Goal: Communication & Community: Share content

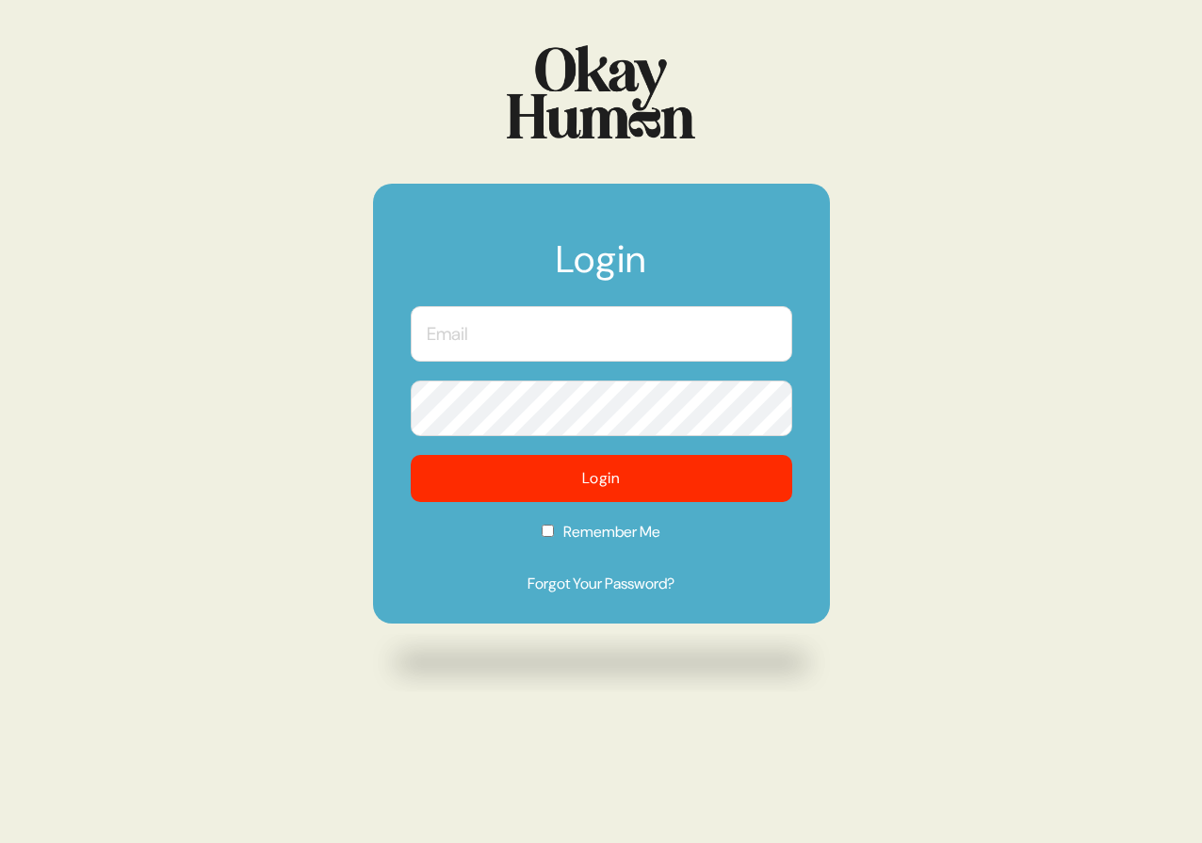
type input "[PERSON_NAME][EMAIL_ADDRESS][DOMAIN_NAME]"
click at [702, 521] on label "Remember Me" at bounding box center [602, 538] width 382 height 35
click at [554, 525] on input "Remember Me" at bounding box center [548, 531] width 12 height 12
checkbox input "true"
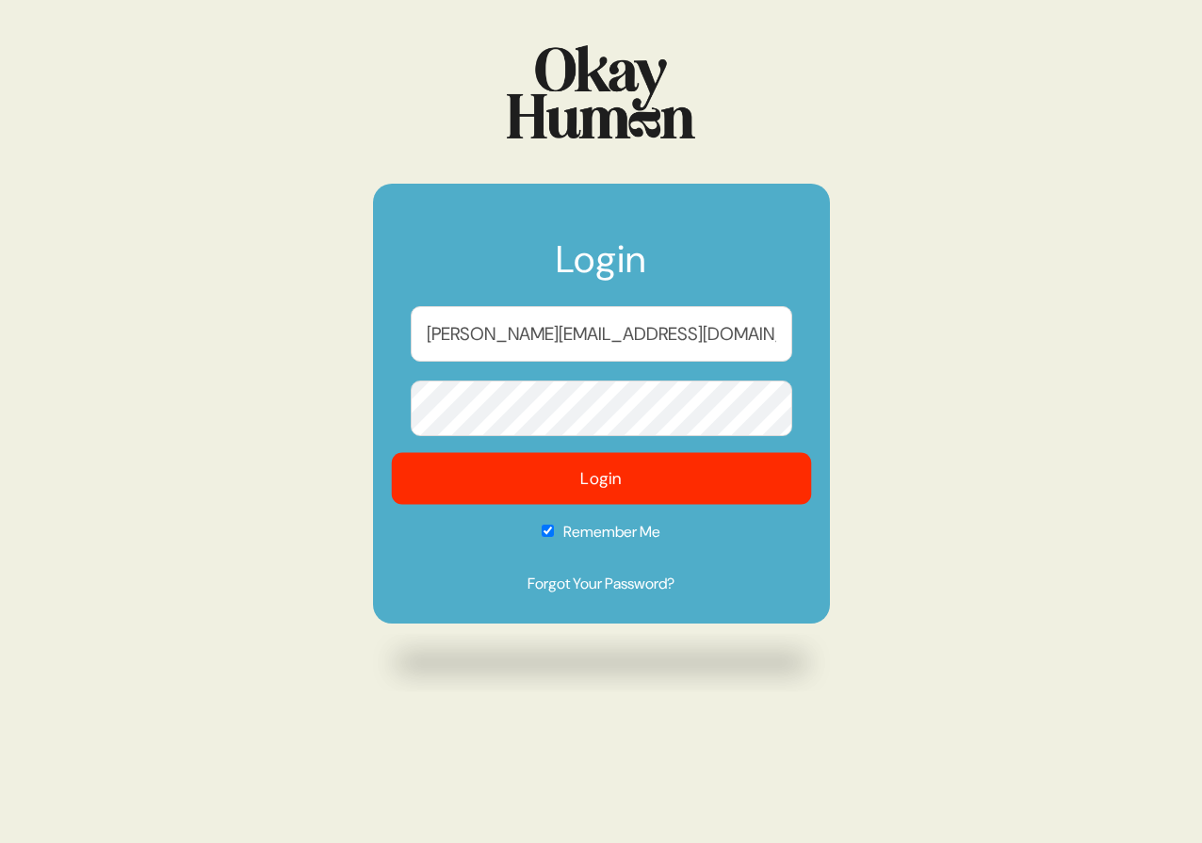
click at [691, 473] on button "Login" at bounding box center [601, 479] width 420 height 52
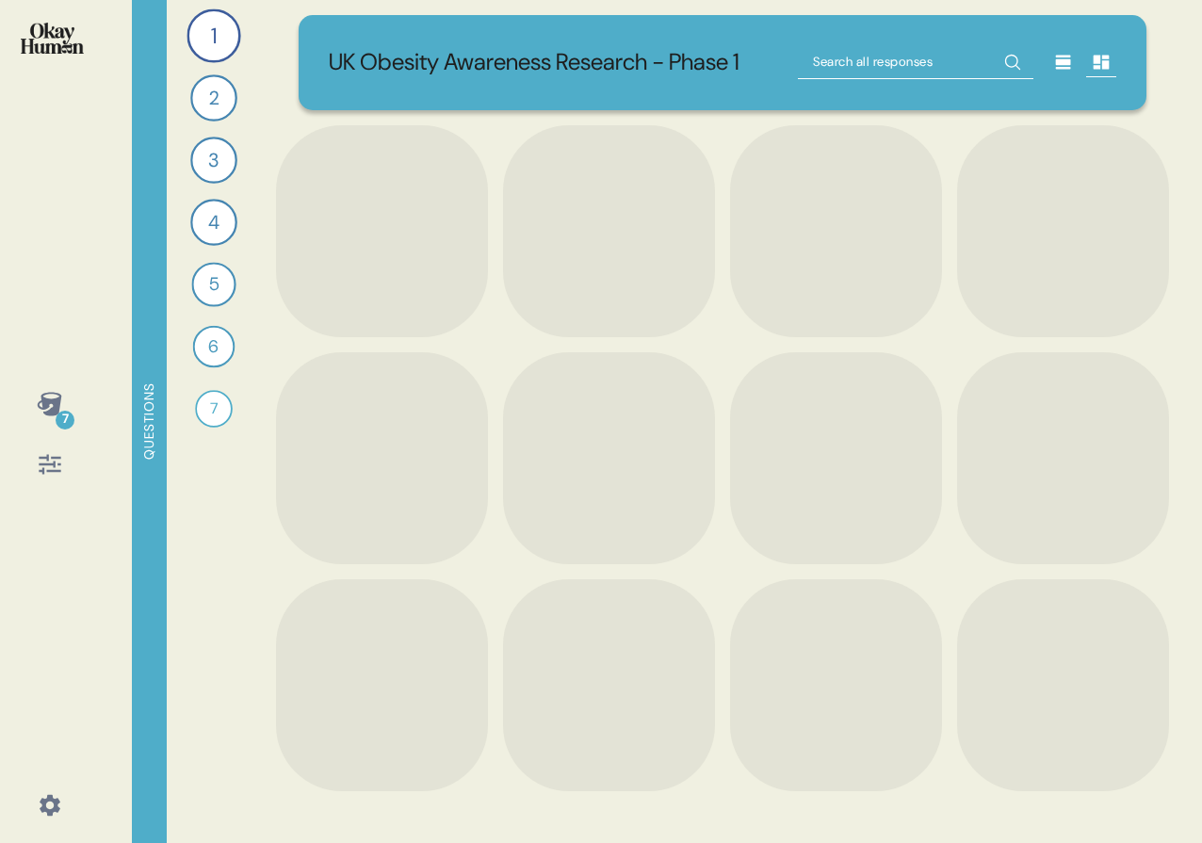
click at [29, 813] on div at bounding box center [49, 805] width 45 height 45
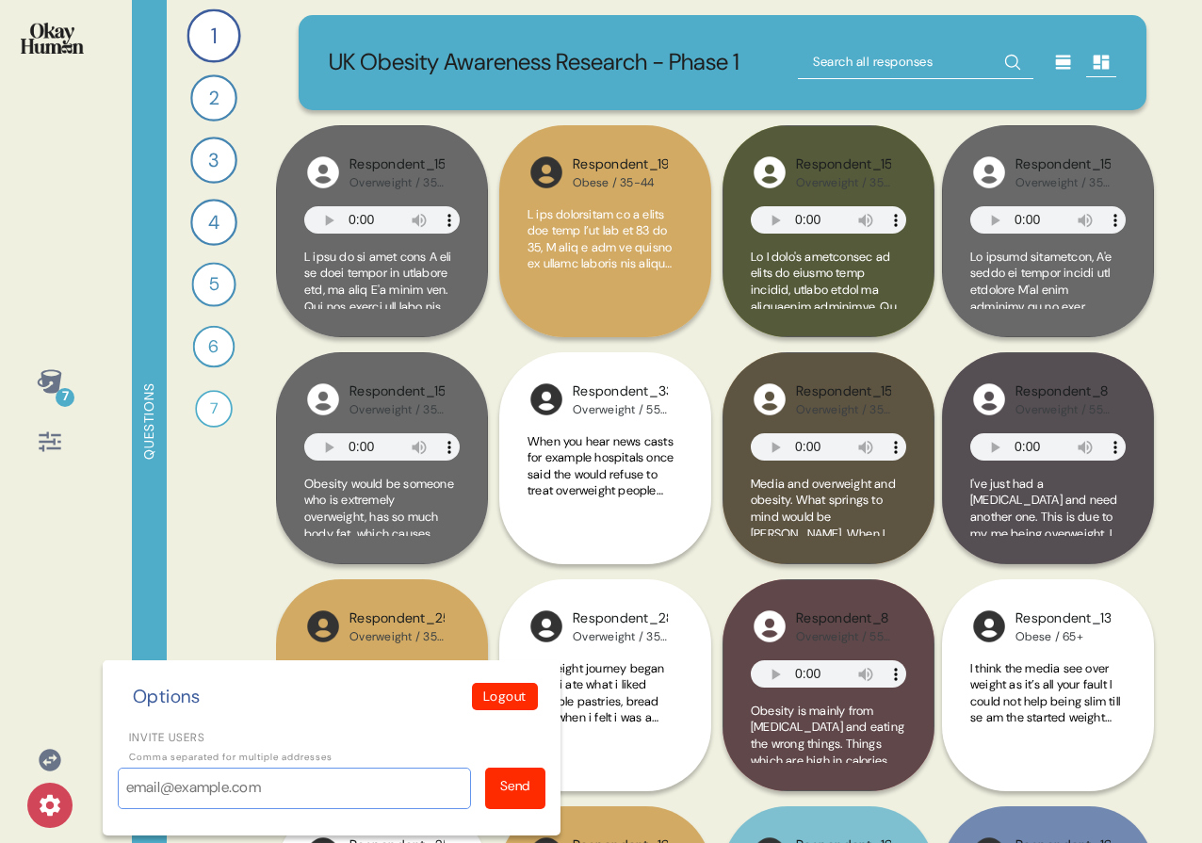
click at [171, 800] on input "Invite users" at bounding box center [294, 788] width 353 height 41
paste input "[EMAIL_ADDRESS][DOMAIN_NAME]"
type input "[EMAIL_ADDRESS][DOMAIN_NAME]"
click at [504, 796] on div "Send" at bounding box center [515, 788] width 60 height 41
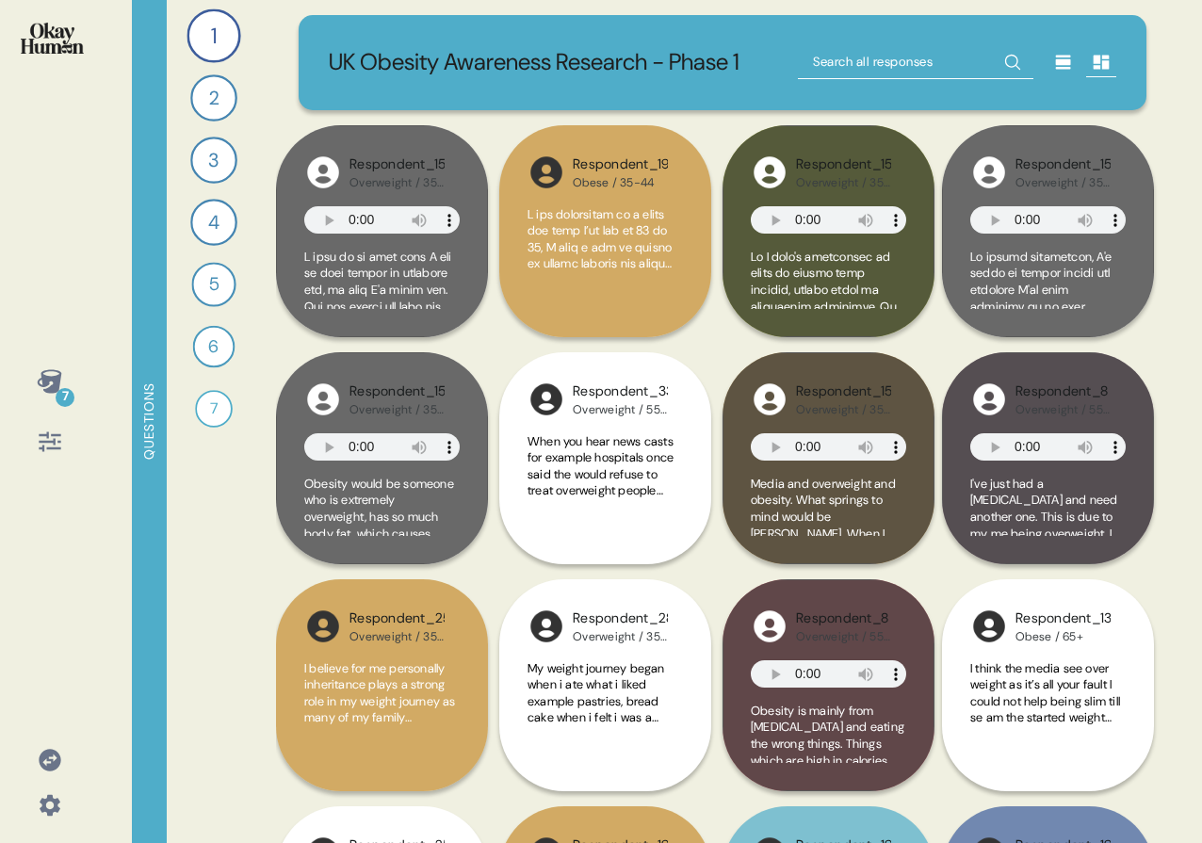
click at [44, 801] on icon at bounding box center [50, 805] width 21 height 21
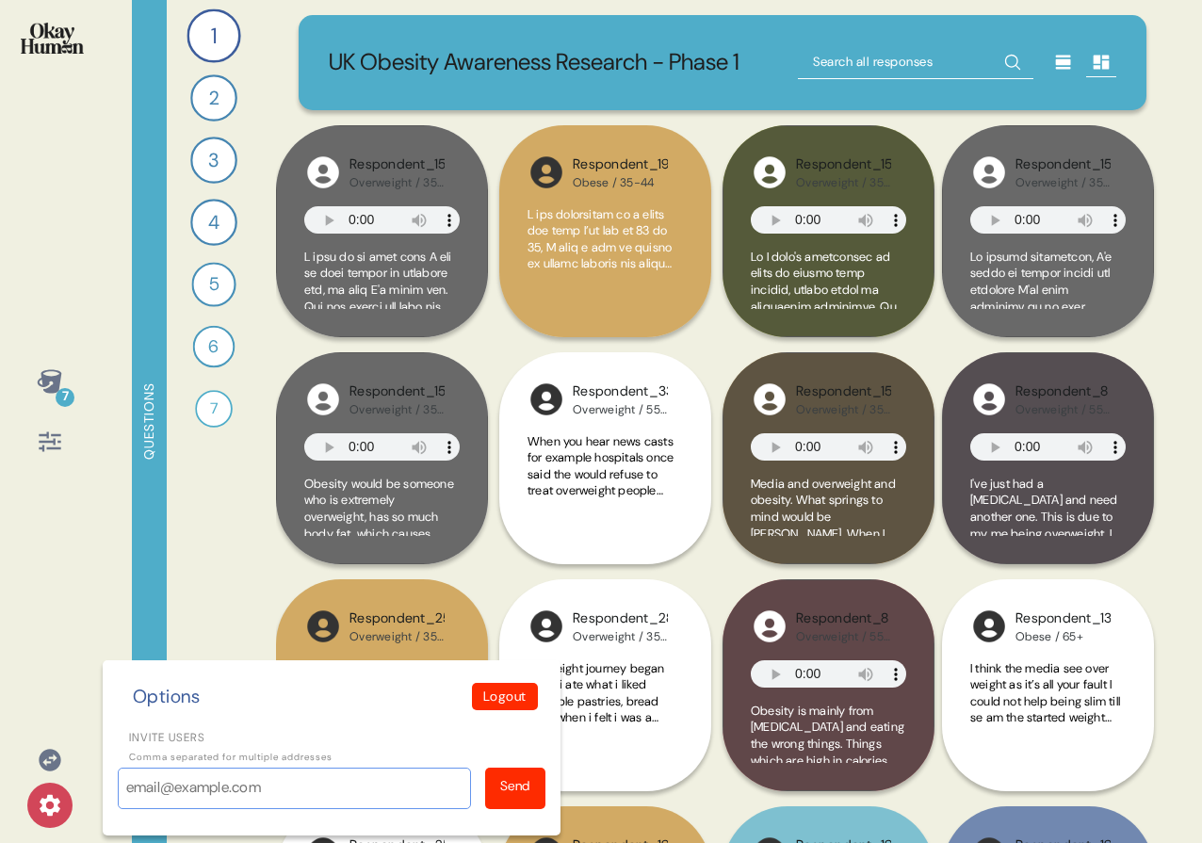
click at [161, 800] on input "Invite users" at bounding box center [294, 788] width 353 height 41
paste input "[PERSON_NAME][EMAIL_ADDRESS][PERSON_NAME][DOMAIN_NAME]"
type input "[PERSON_NAME][EMAIL_ADDRESS][PERSON_NAME][DOMAIN_NAME]"
click at [510, 793] on div "Send" at bounding box center [515, 786] width 30 height 20
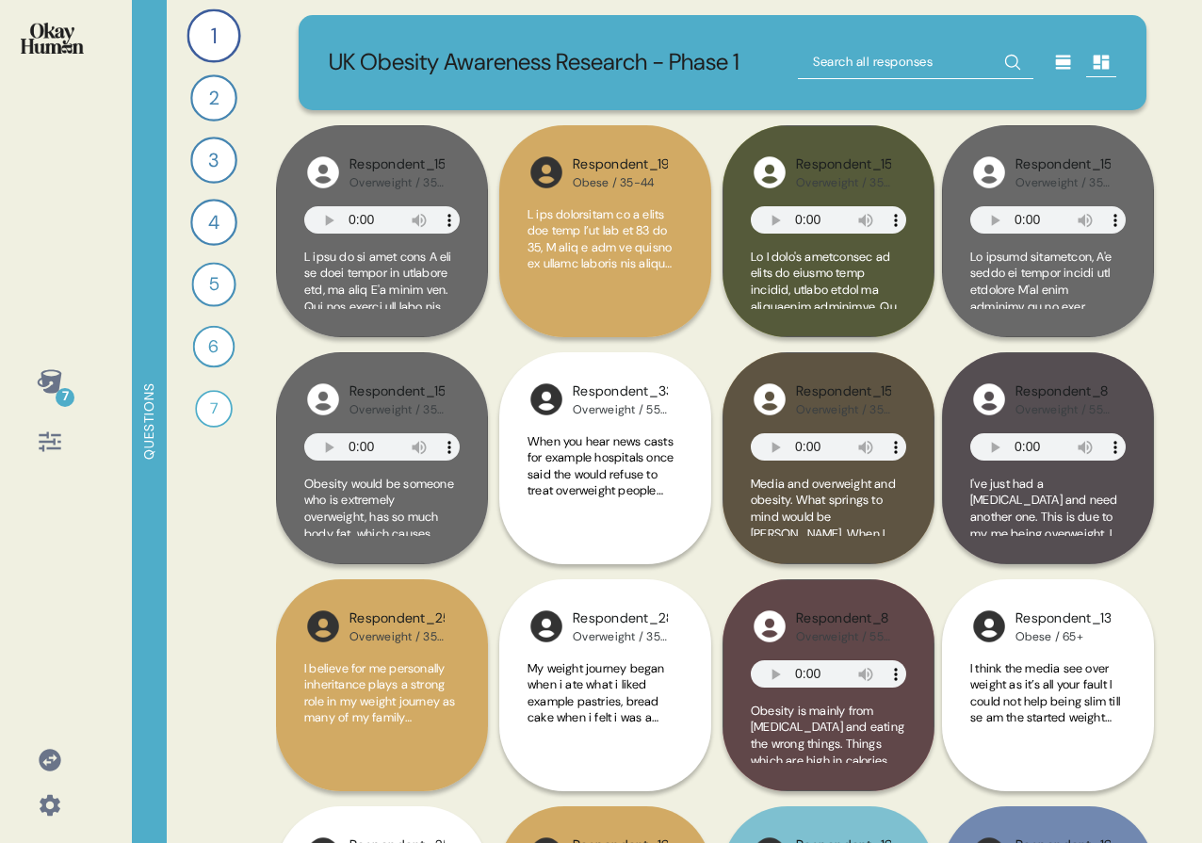
click at [41, 820] on div at bounding box center [49, 805] width 45 height 45
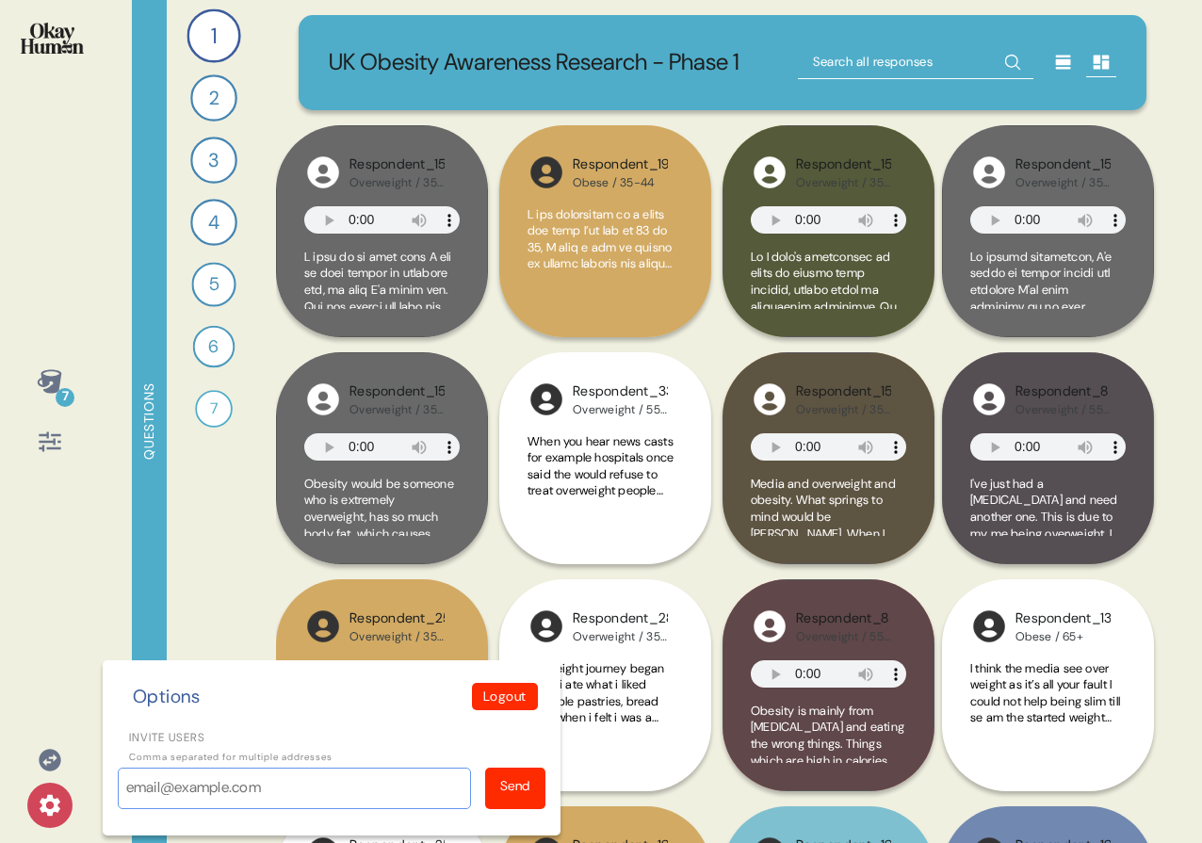
click at [165, 789] on input "Invite users" at bounding box center [294, 788] width 353 height 41
paste input "katayah@vccp.com"
type input "katayah@vccp.com"
click at [493, 789] on div "Send" at bounding box center [515, 788] width 60 height 41
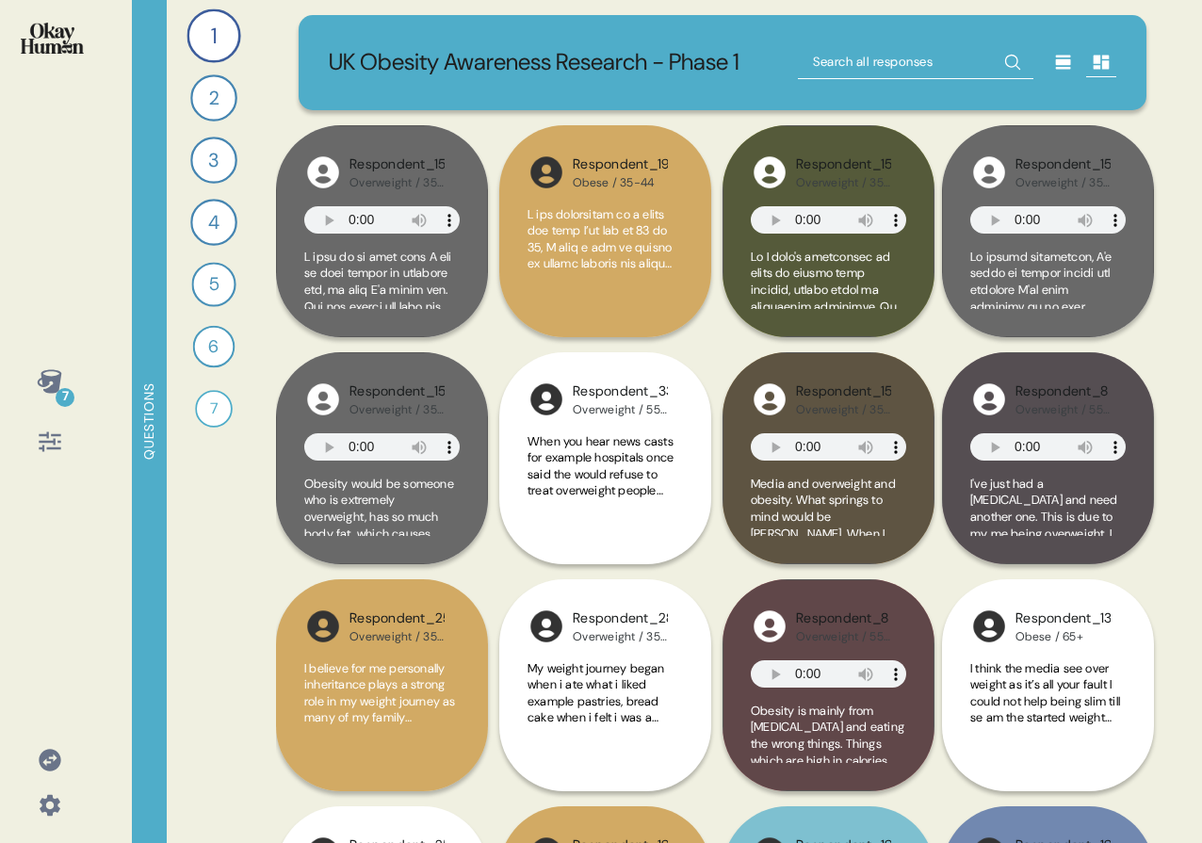
click at [51, 799] on icon at bounding box center [50, 805] width 21 height 21
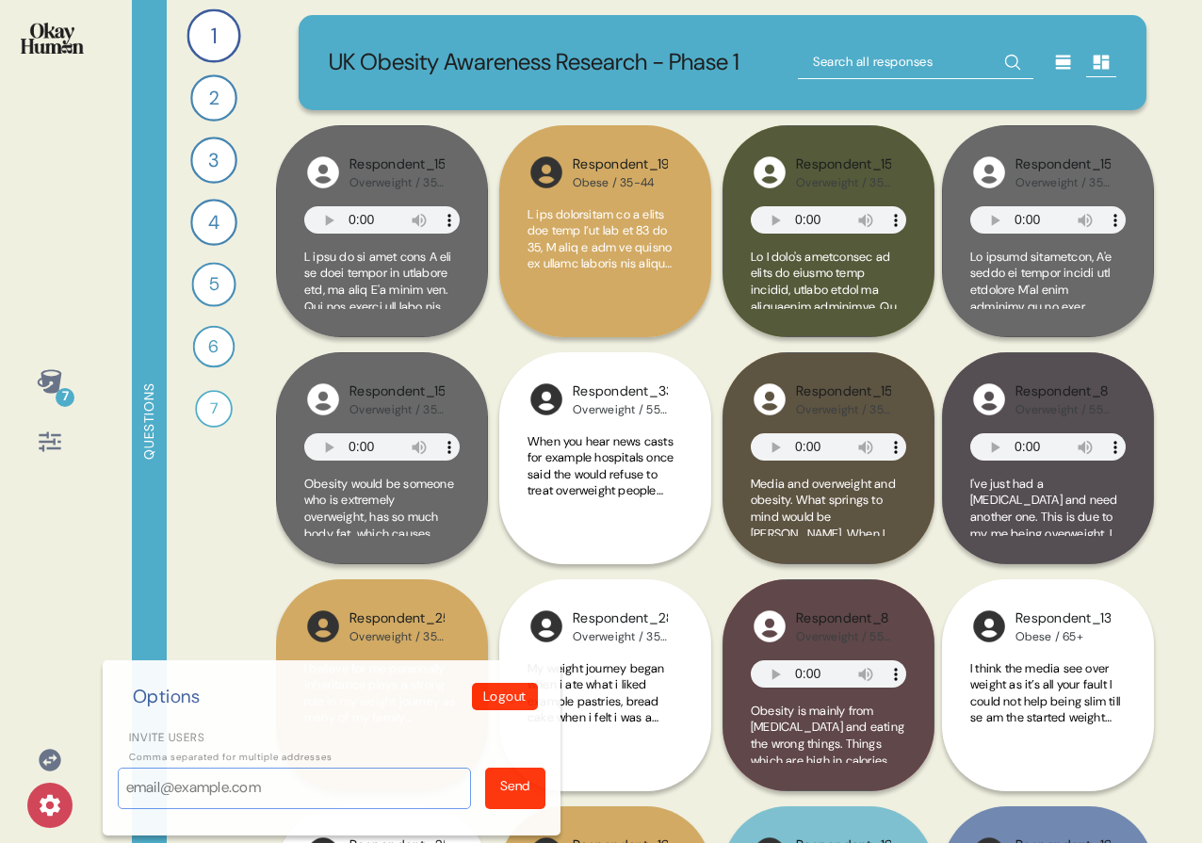
click at [131, 802] on input "Invite users" at bounding box center [294, 788] width 353 height 41
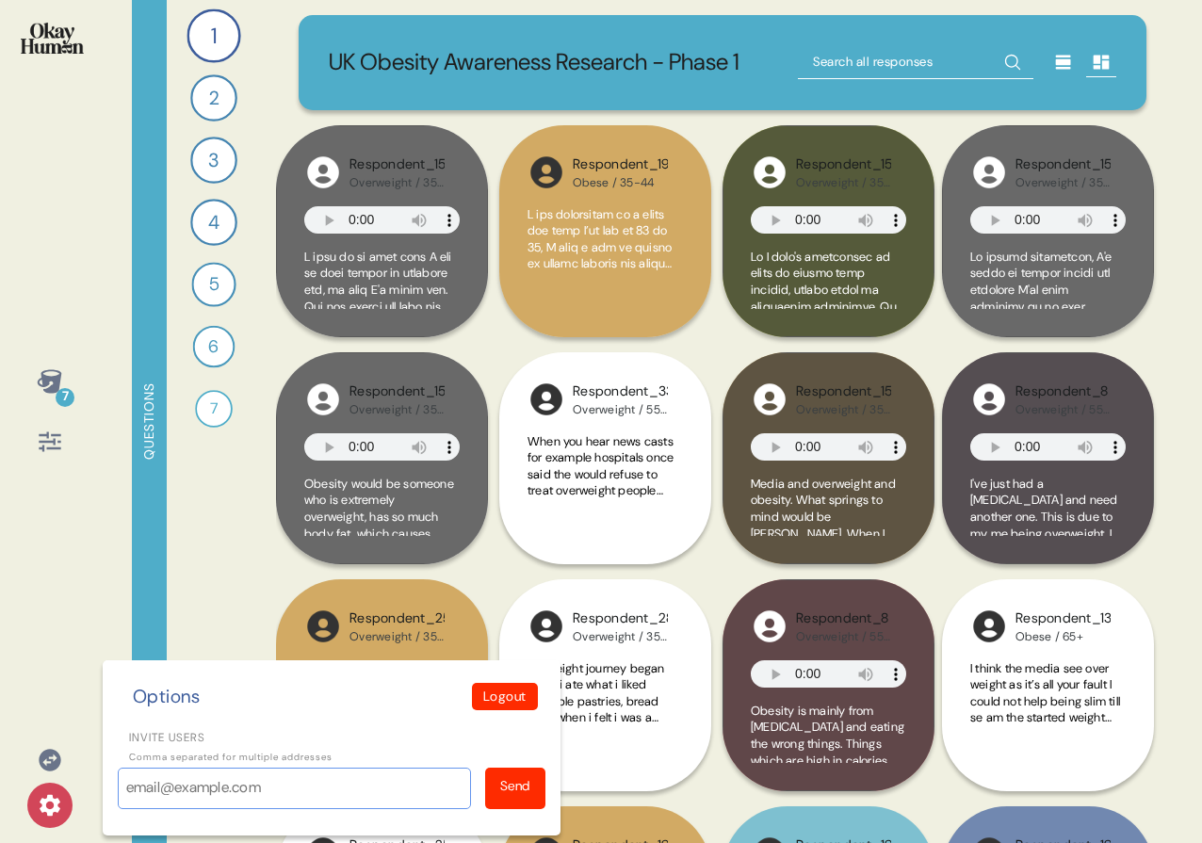
paste input "emma.lea@vccp.com"
type input "emma.lea@vccp.com"
click at [506, 772] on div "Send" at bounding box center [515, 788] width 60 height 41
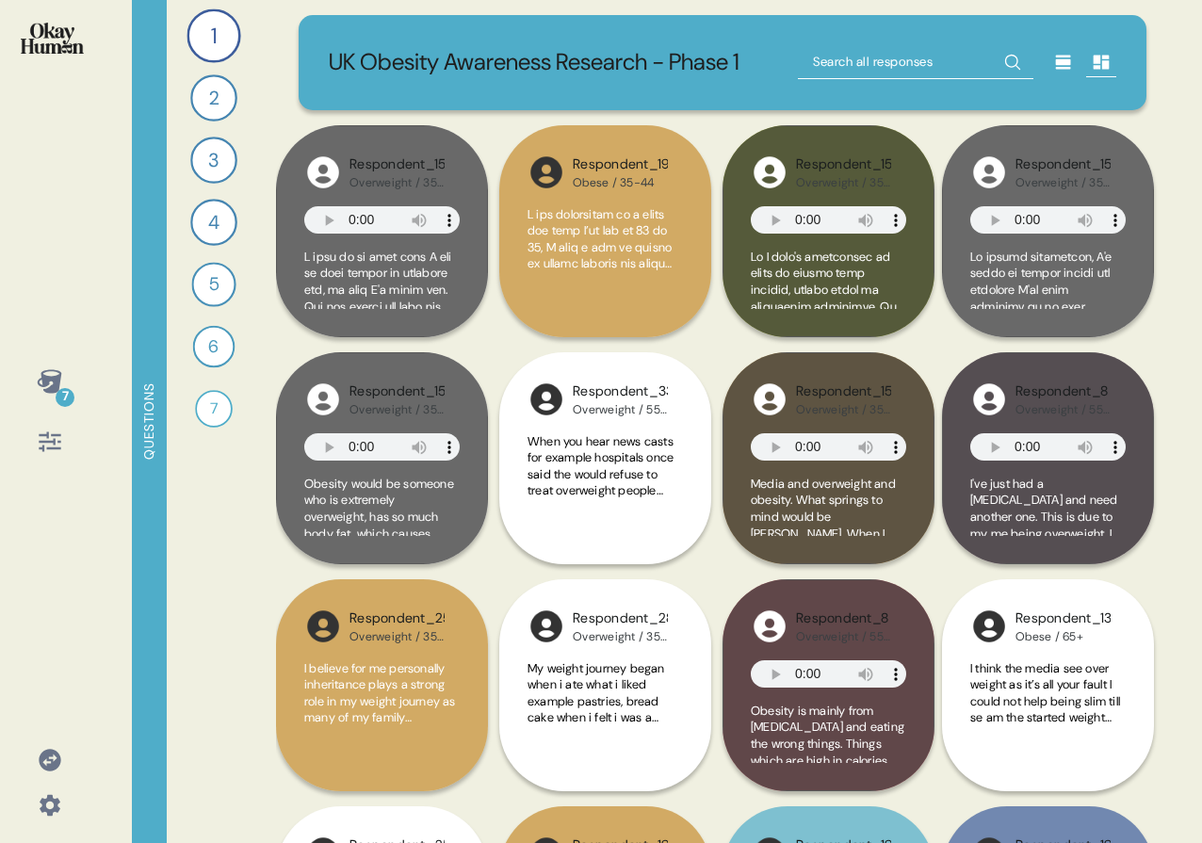
click at [30, 810] on div at bounding box center [49, 805] width 45 height 45
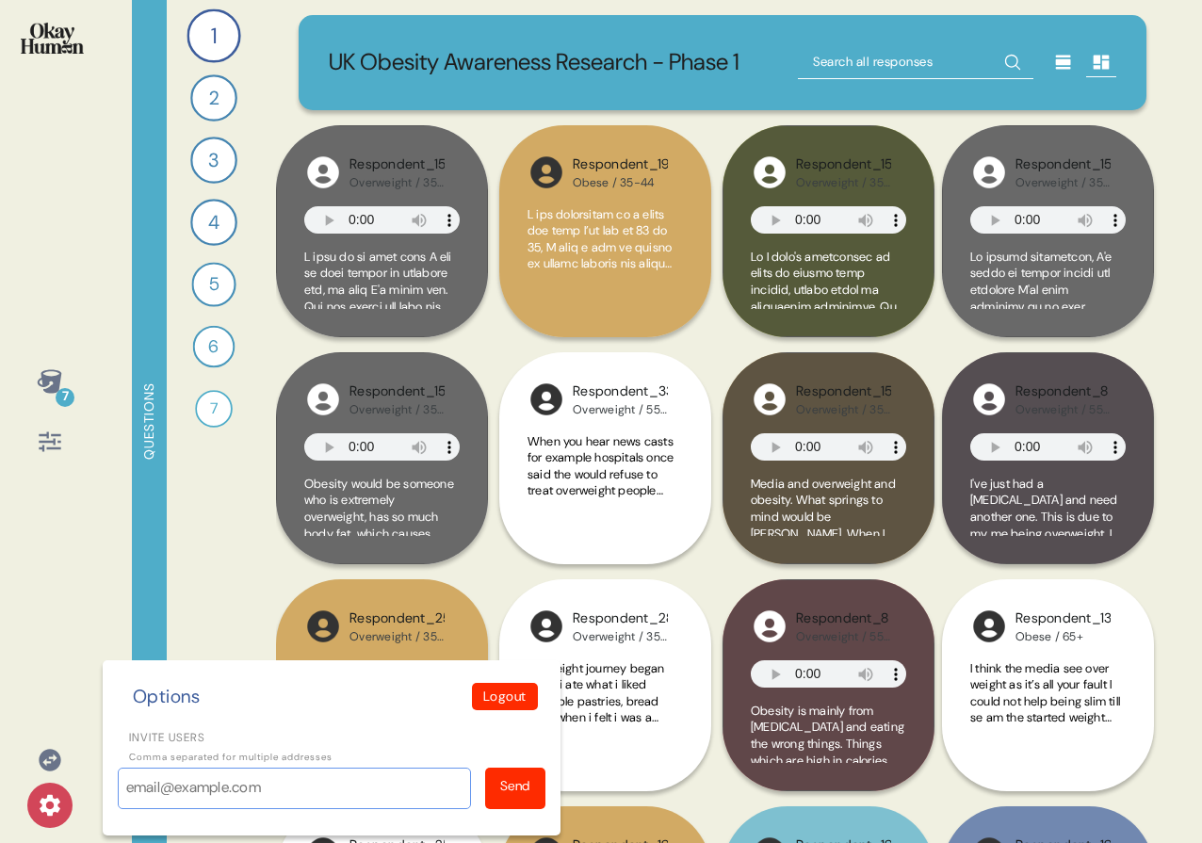
click at [266, 792] on input "Invite users" at bounding box center [294, 788] width 353 height 41
paste input "etuckley@vccp.com"
type input "etuckley@vccp.com"
click at [518, 788] on div "Send" at bounding box center [515, 786] width 30 height 20
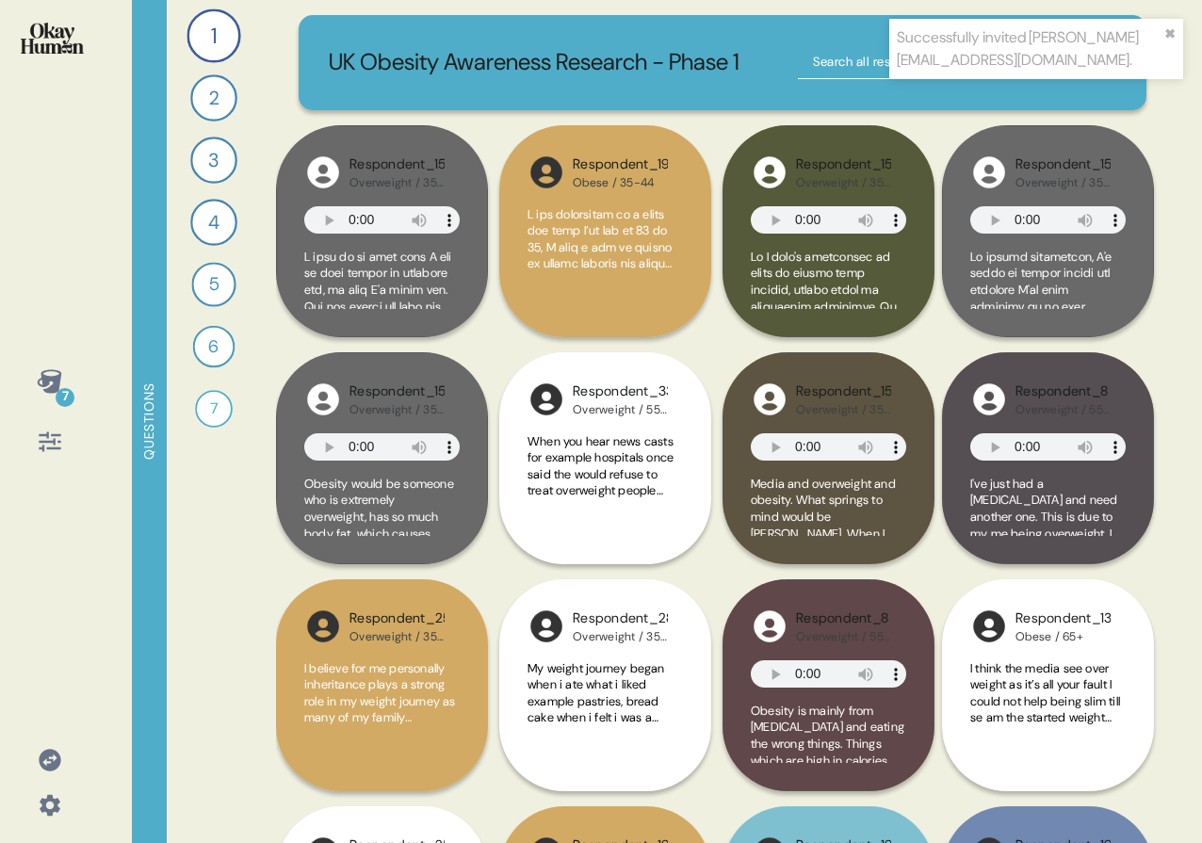
click at [58, 387] on icon at bounding box center [49, 381] width 24 height 24
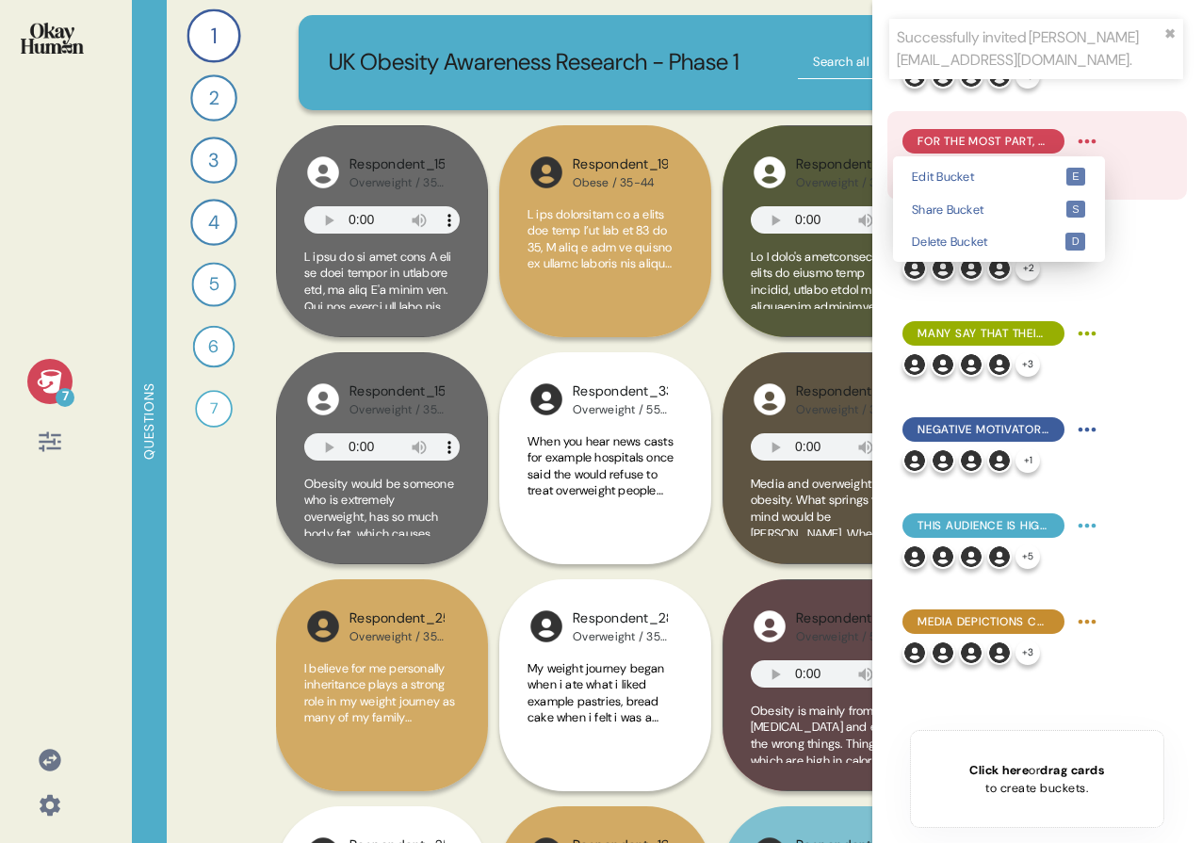
click at [1078, 137] on html "Successfully invited etuckley@vccp.com. ✖︎ 7 Questions 1 Can you tell me about …" at bounding box center [601, 421] width 1202 height 843
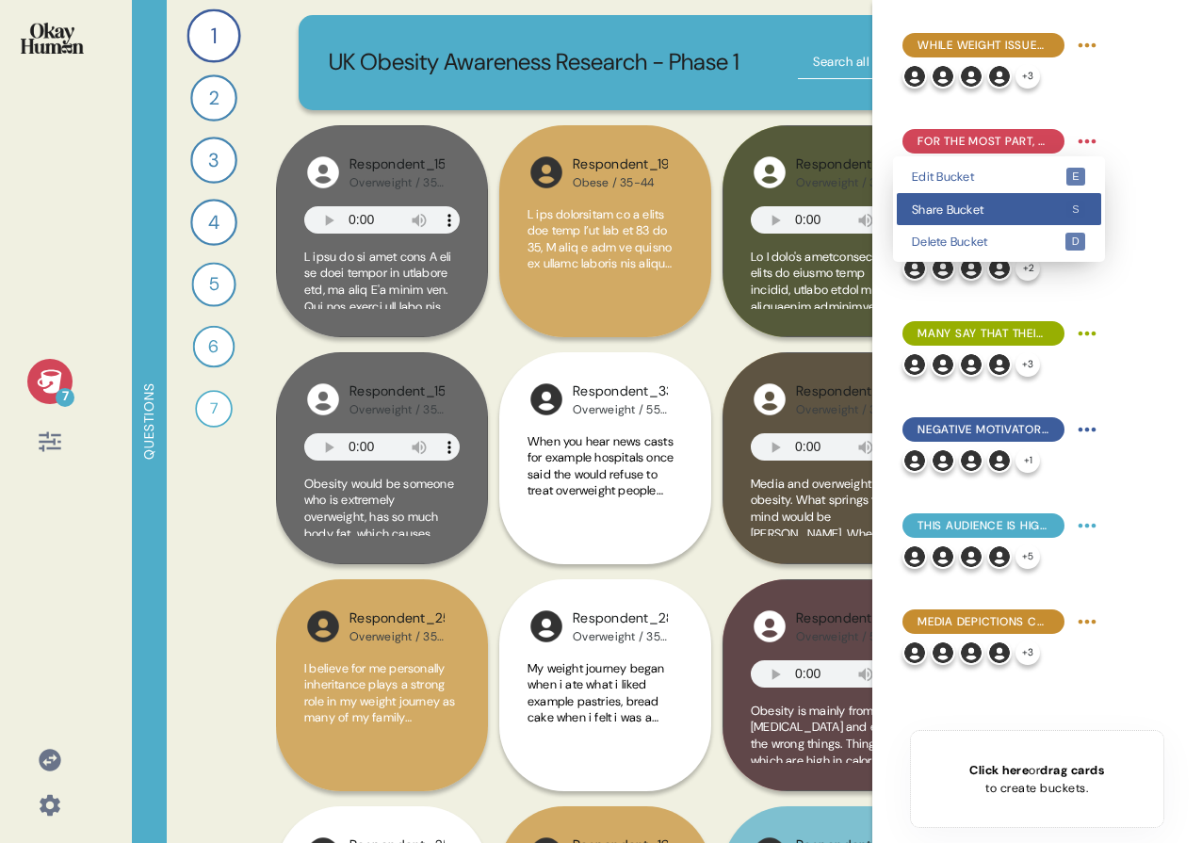
click at [1074, 201] on kbd "s" at bounding box center [1076, 210] width 20 height 18
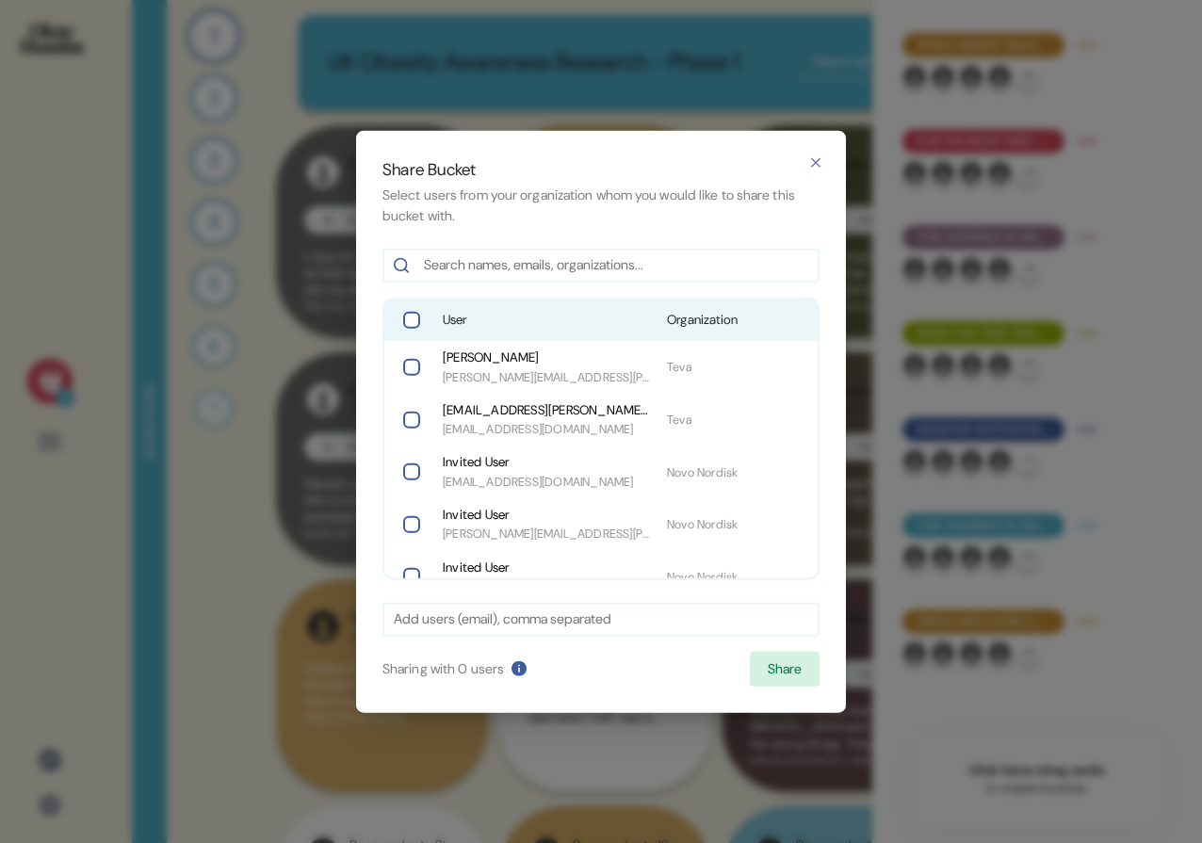
click at [557, 326] on span "User" at bounding box center [547, 320] width 209 height 19
click at [777, 662] on button "Share" at bounding box center [785, 669] width 70 height 36
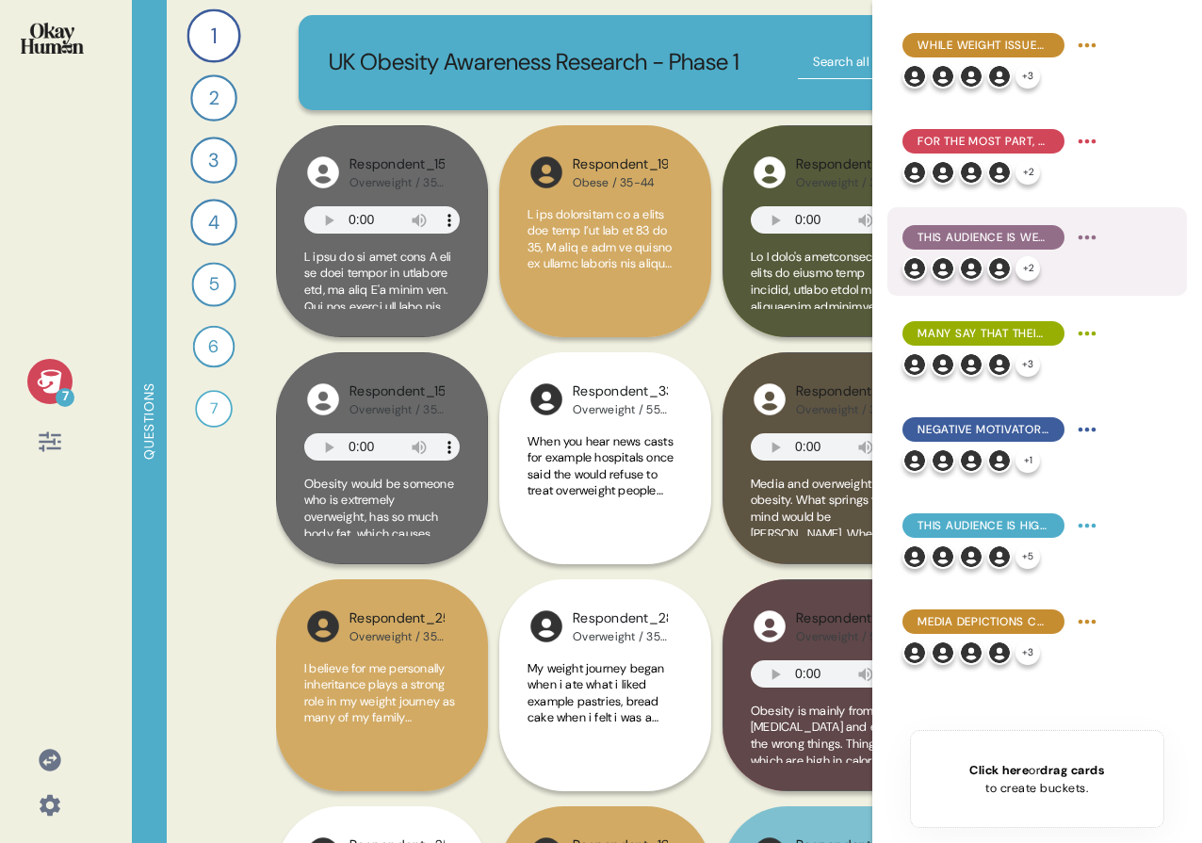
click at [1090, 235] on html "7 Questions 1 Can you tell me about your personal journey with weight, includin…" at bounding box center [601, 421] width 1202 height 843
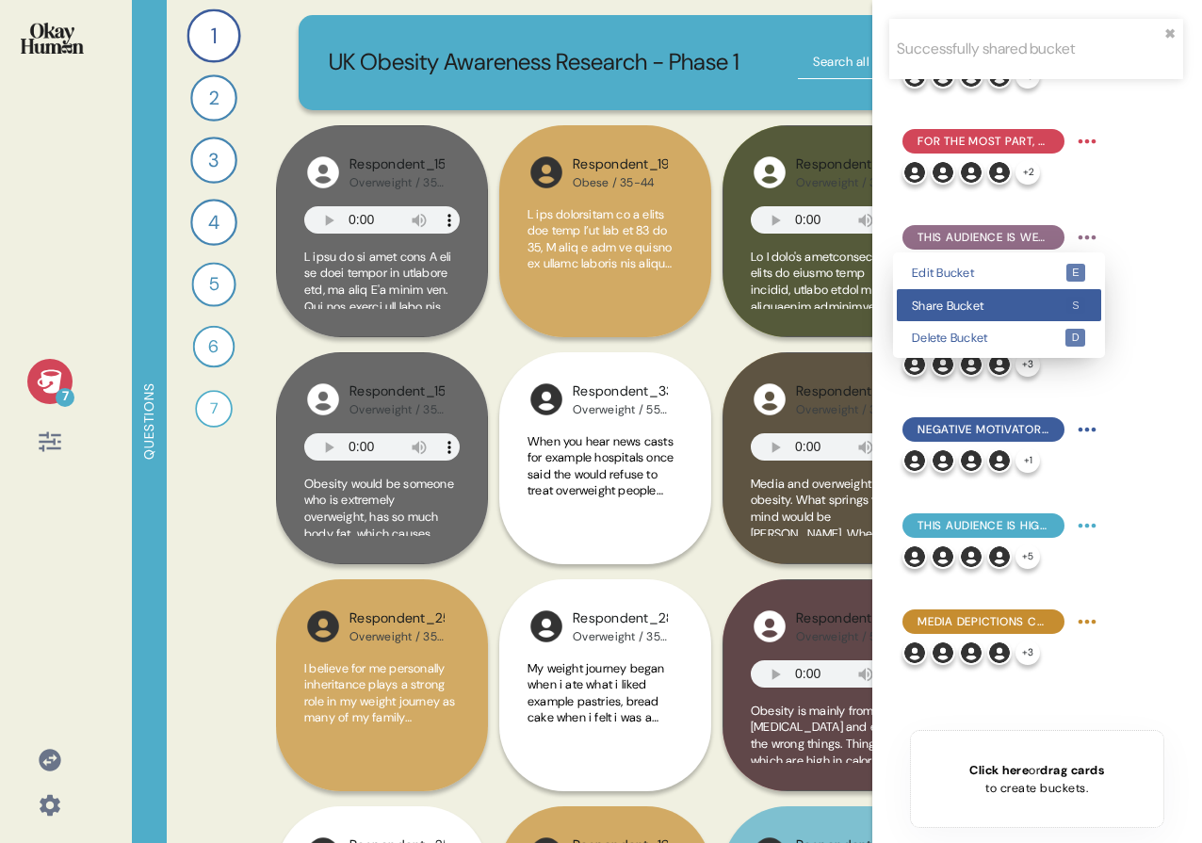
click at [1061, 301] on span "Share Bucket" at bounding box center [989, 306] width 154 height 12
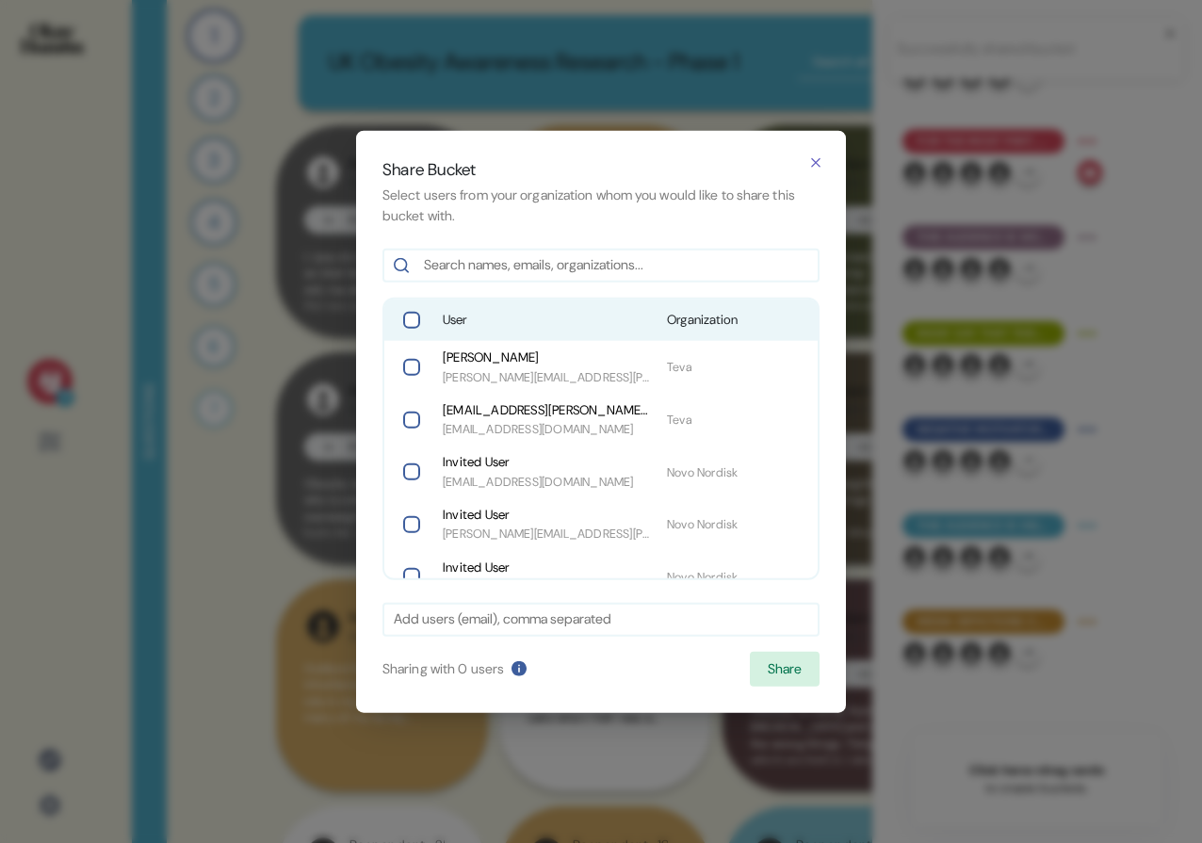
click at [629, 321] on span "User" at bounding box center [547, 320] width 209 height 19
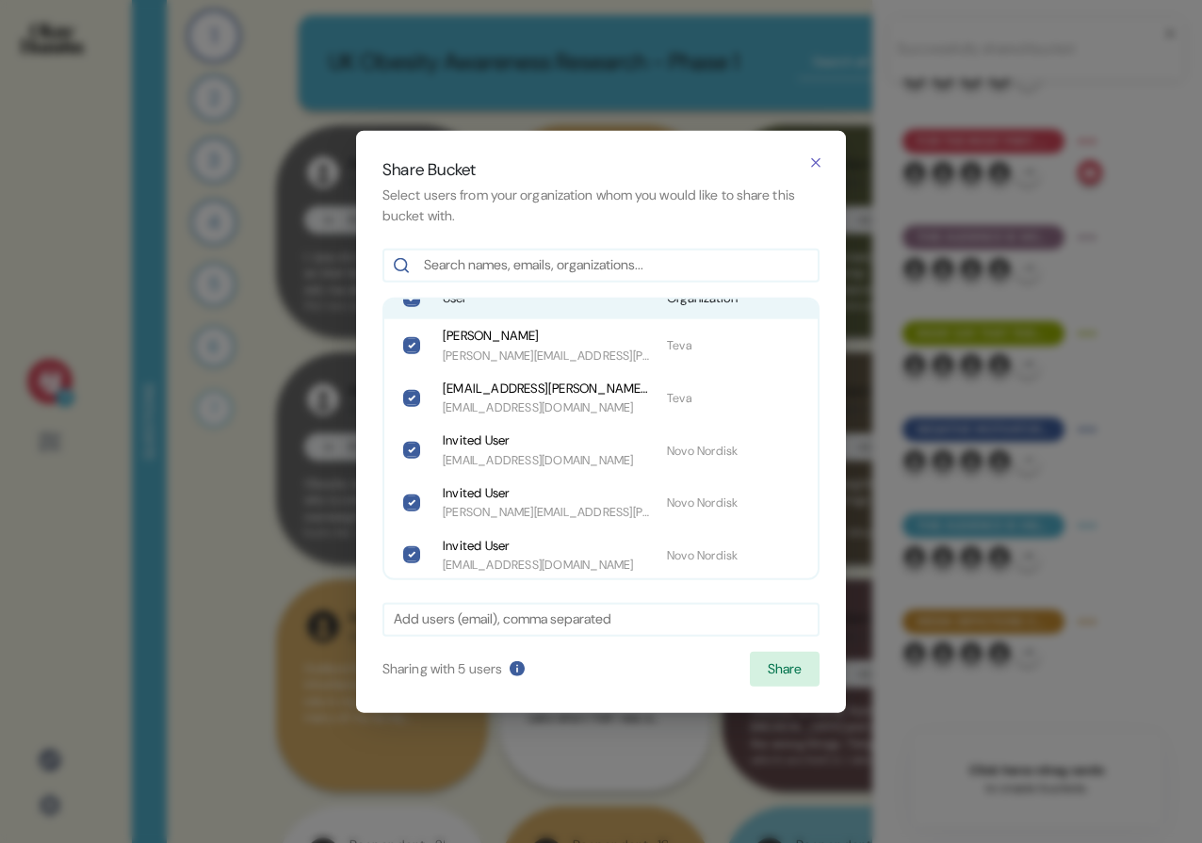
scroll to position [17, 0]
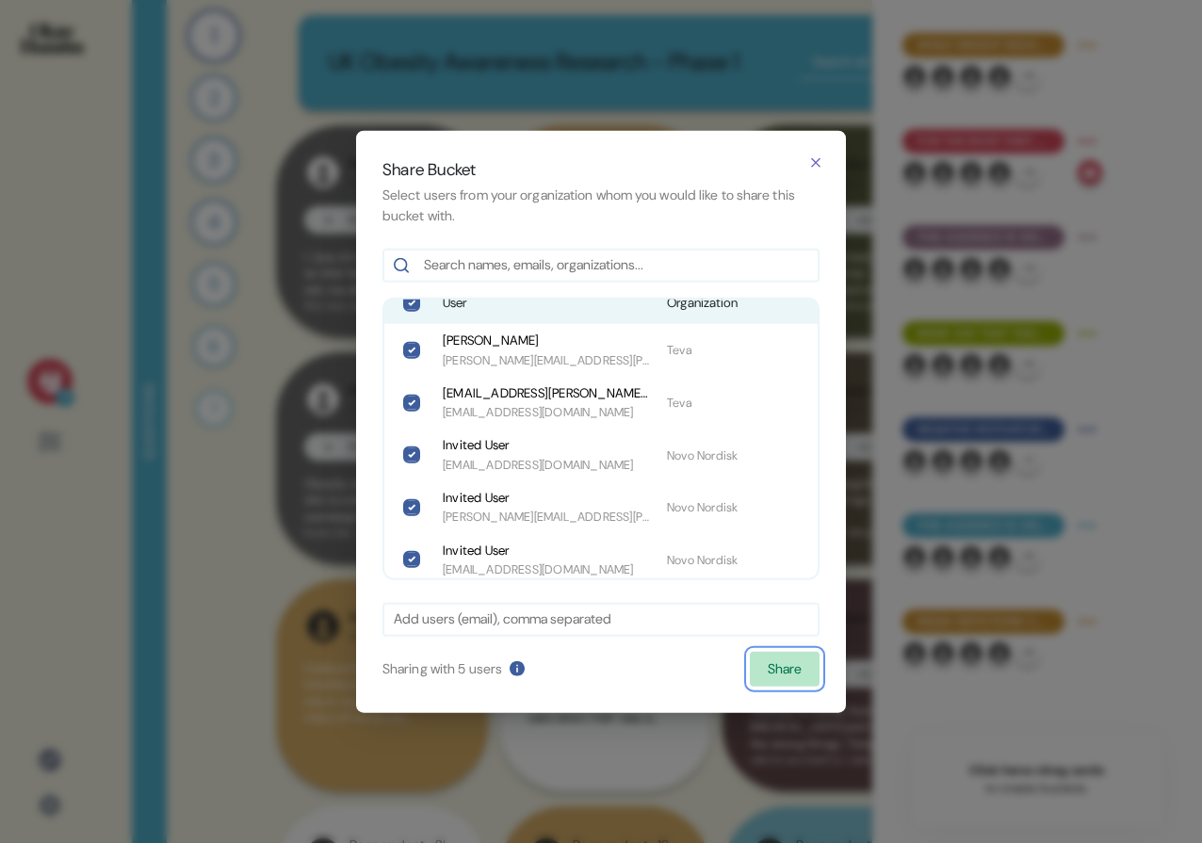
click at [779, 674] on button "Share" at bounding box center [785, 669] width 70 height 36
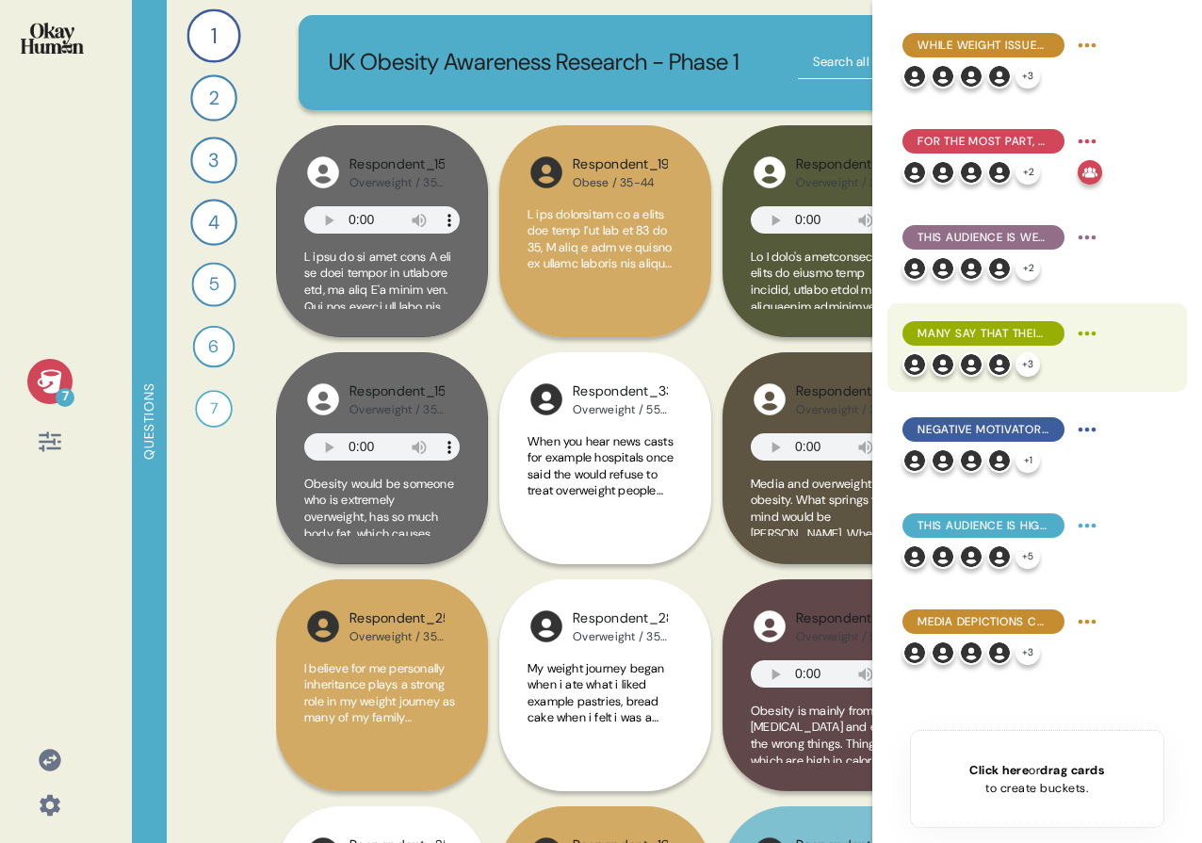
click at [1082, 336] on html "7 Questions 1 Can you tell me about your personal journey with weight, includin…" at bounding box center [601, 421] width 1202 height 843
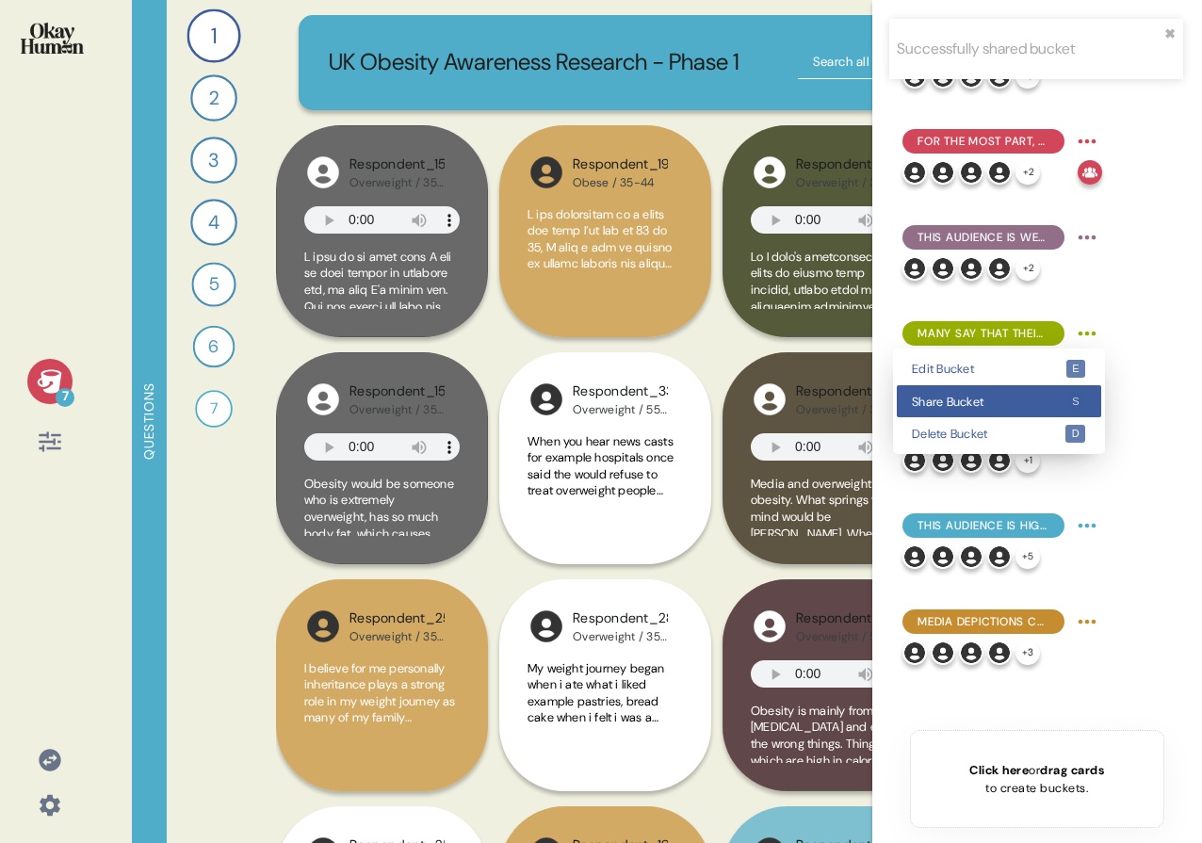
click at [1066, 404] on kbd "s" at bounding box center [1076, 402] width 20 height 18
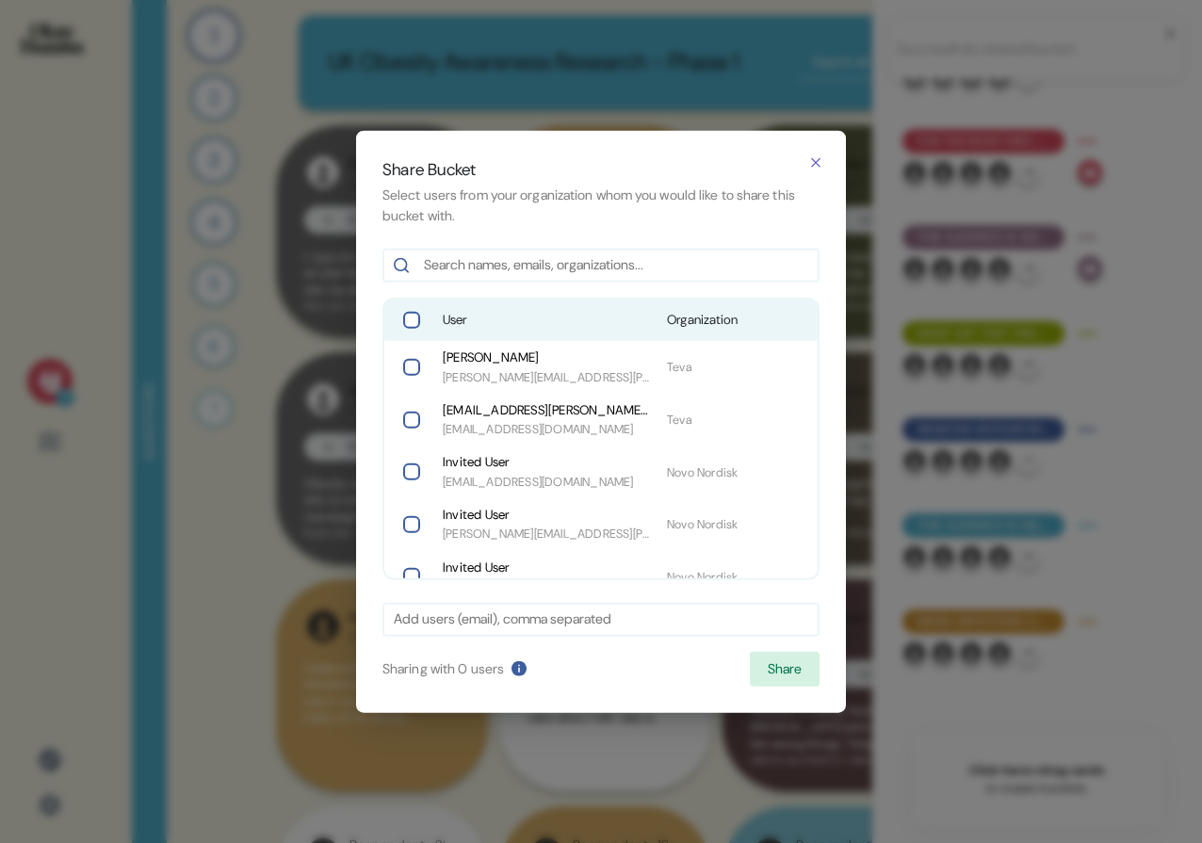
click at [681, 331] on div "User Organization" at bounding box center [600, 320] width 433 height 41
click at [797, 653] on button "Share" at bounding box center [785, 669] width 70 height 36
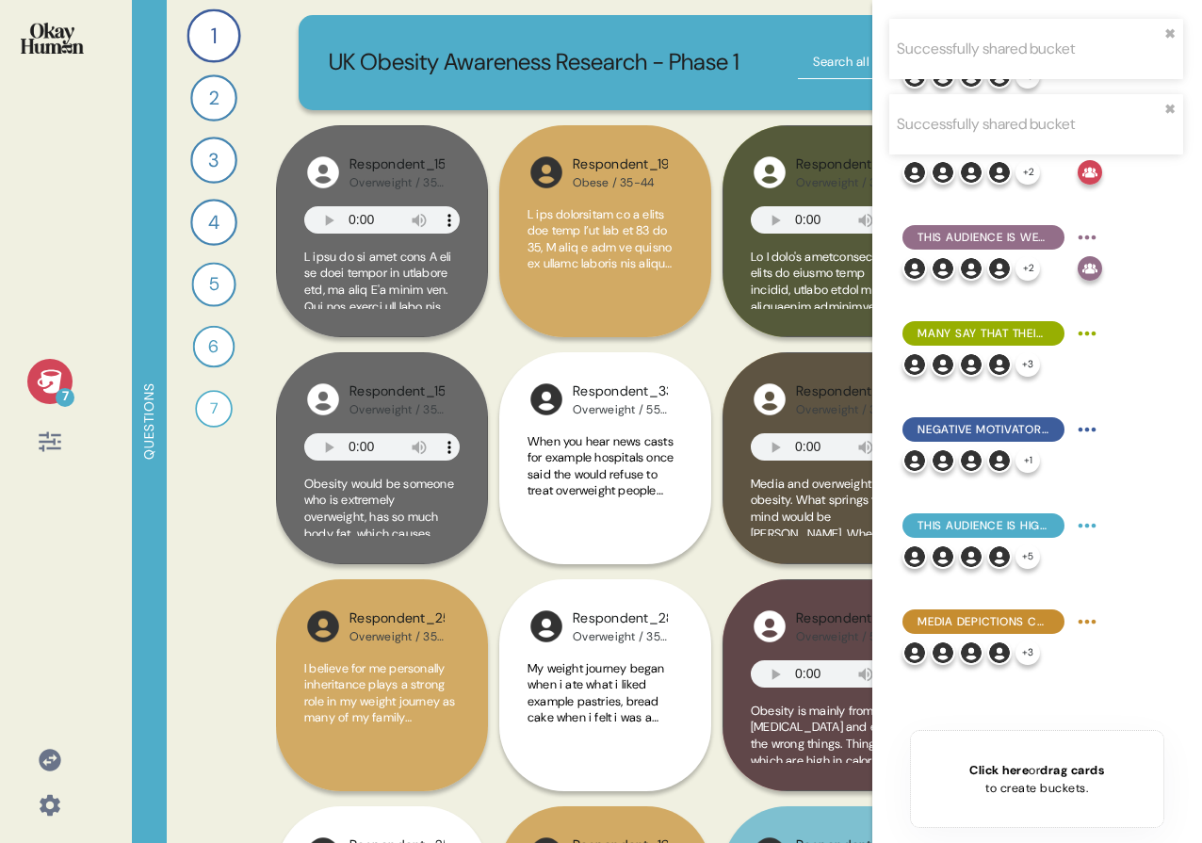
click at [1175, 28] on div "Successfully shared bucket ✖︎" at bounding box center [1036, 49] width 294 height 60
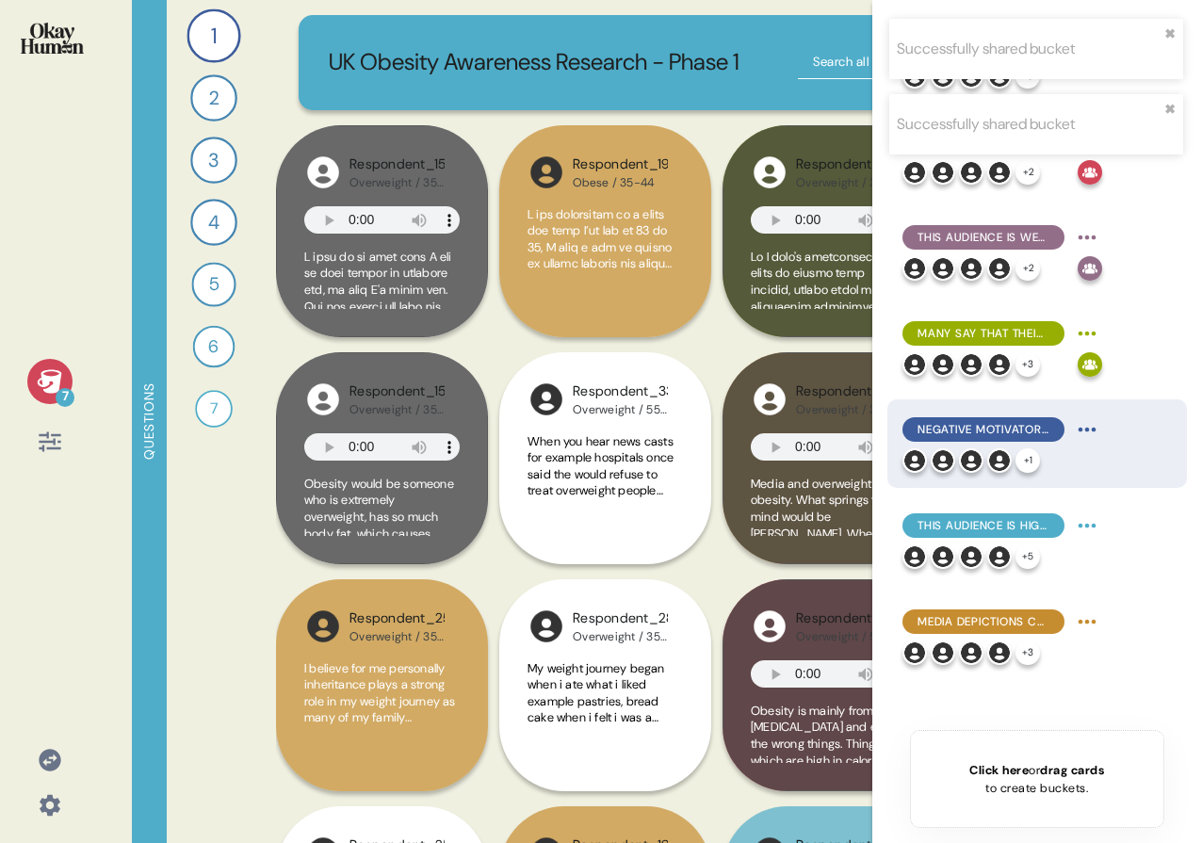
click at [1091, 419] on html "Successfully shared bucket ✖︎ Successfully shared bucket ✖︎ 7 Questions 1 Can y…" at bounding box center [601, 421] width 1202 height 843
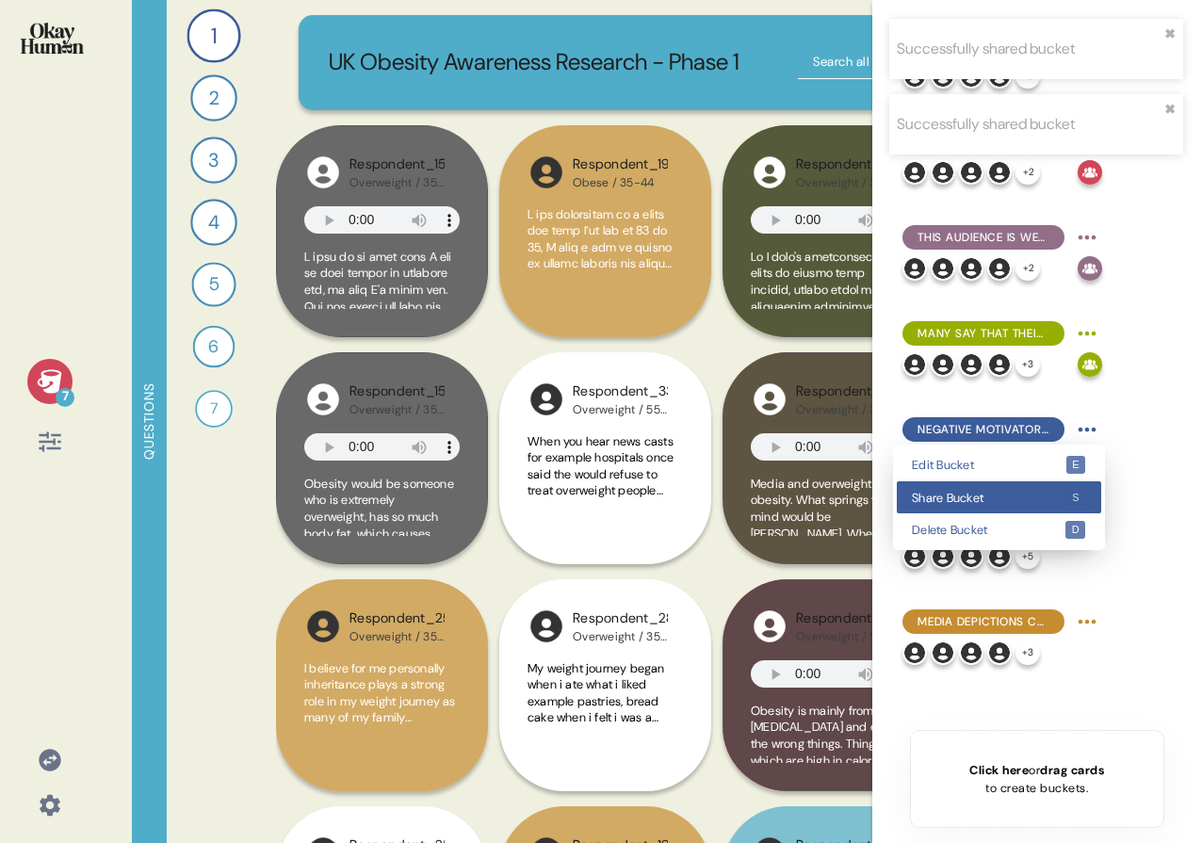
click at [1015, 497] on span "Share Bucket" at bounding box center [989, 498] width 154 height 12
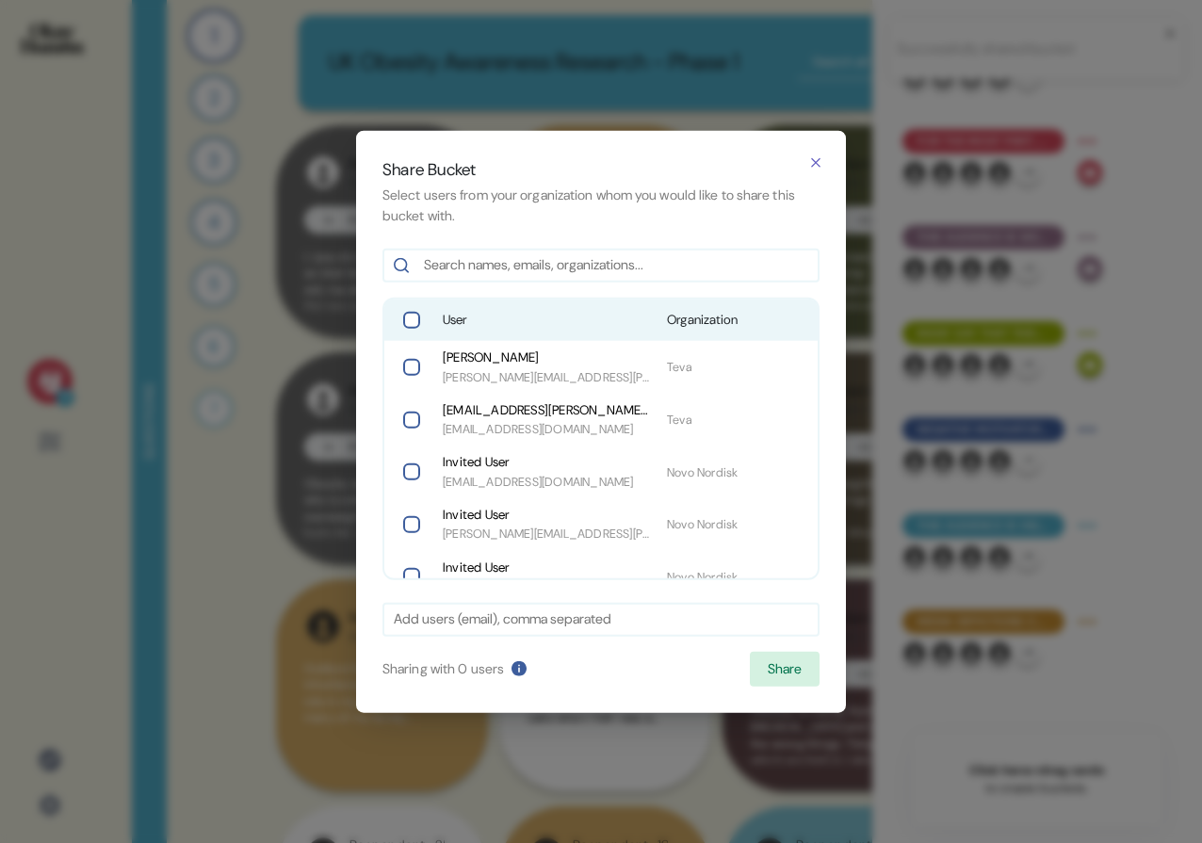
click at [463, 313] on span "User" at bounding box center [547, 320] width 209 height 19
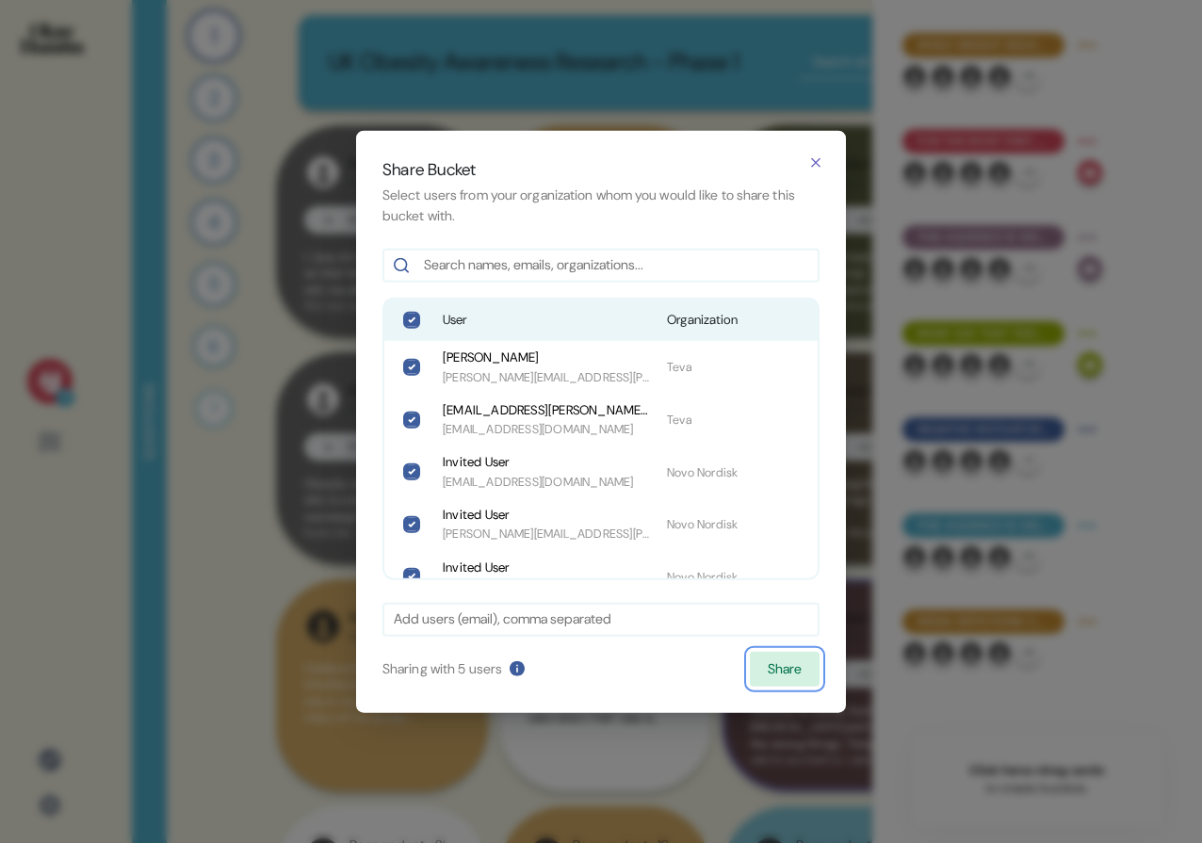
click at [804, 683] on button "Share" at bounding box center [785, 669] width 70 height 36
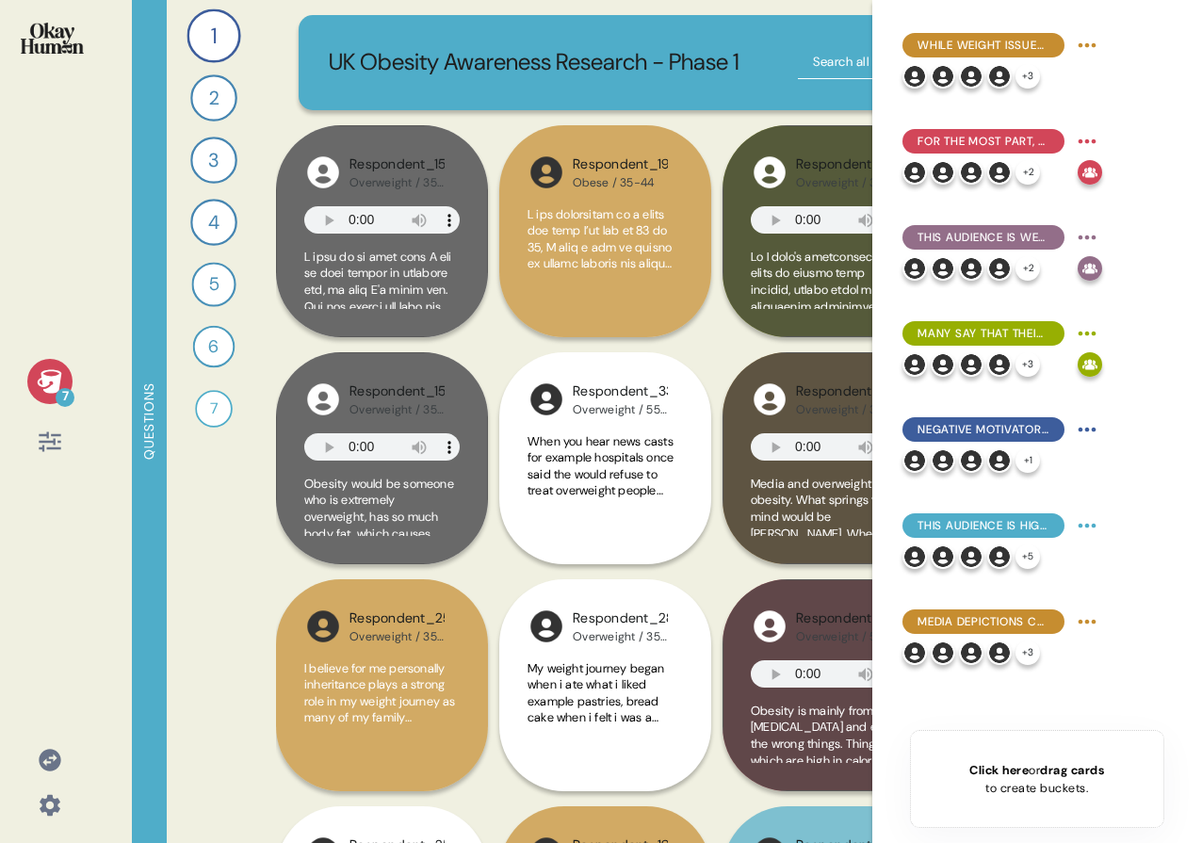
click at [1096, 23] on div at bounding box center [1035, 19] width 301 height 8
click at [1169, 34] on button "✖︎" at bounding box center [1169, 33] width 11 height 15
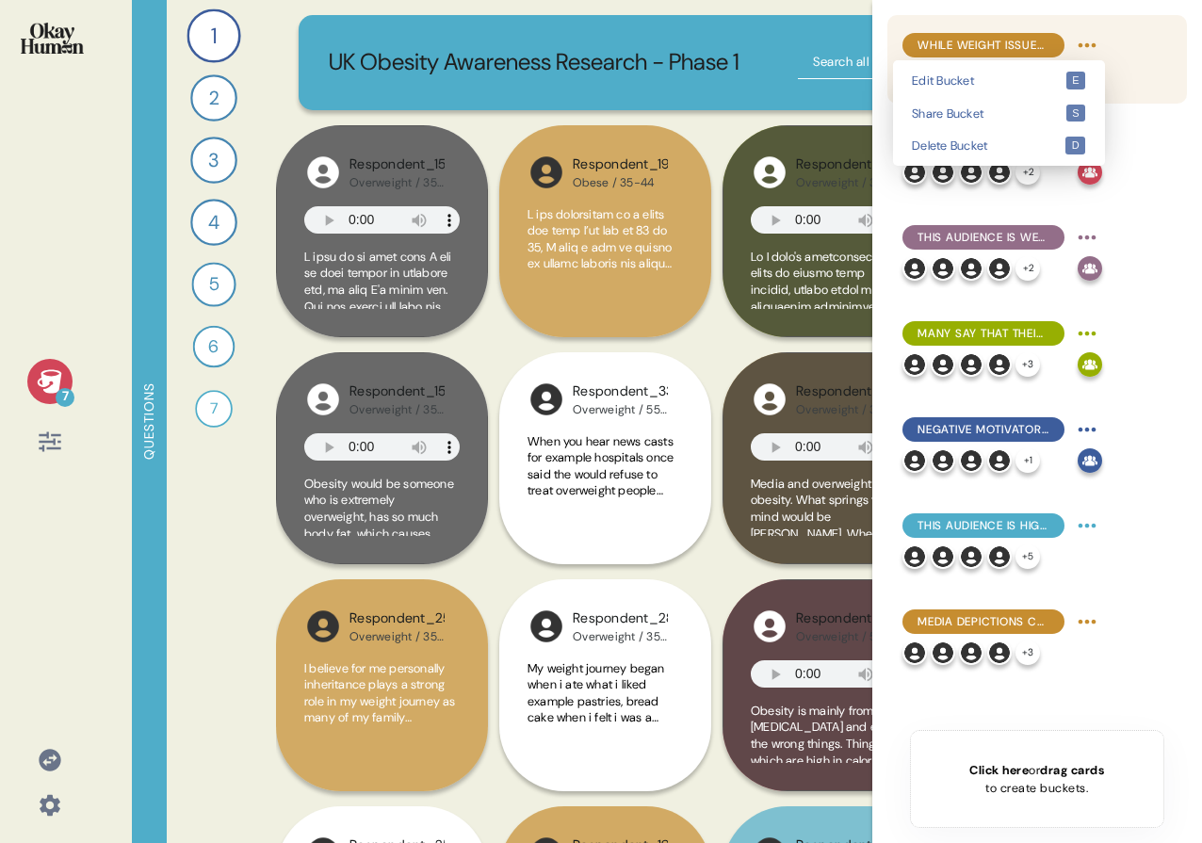
click at [1082, 42] on html "Successfully shared bucket ✖︎ 7 Questions 1 Can you tell me about your personal…" at bounding box center [601, 421] width 1202 height 843
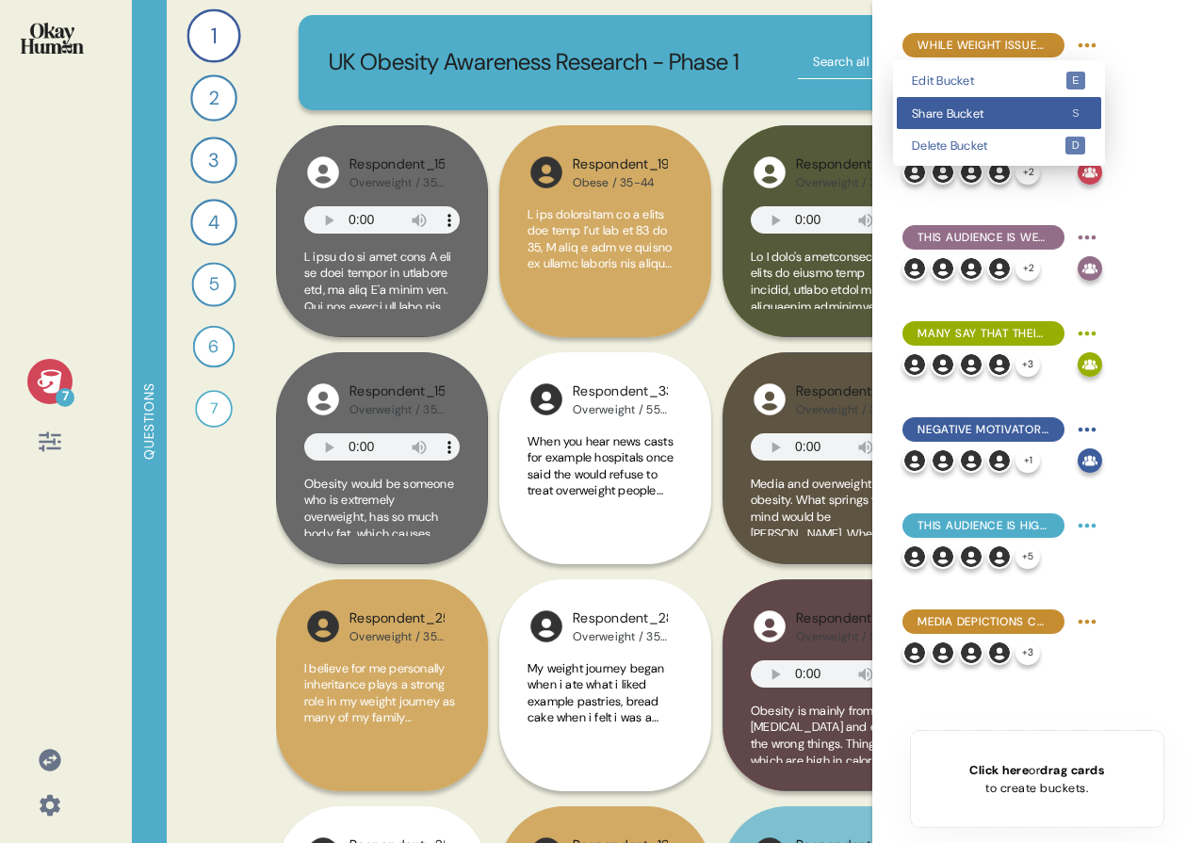
click at [1036, 105] on div "Share Bucket s" at bounding box center [999, 113] width 204 height 33
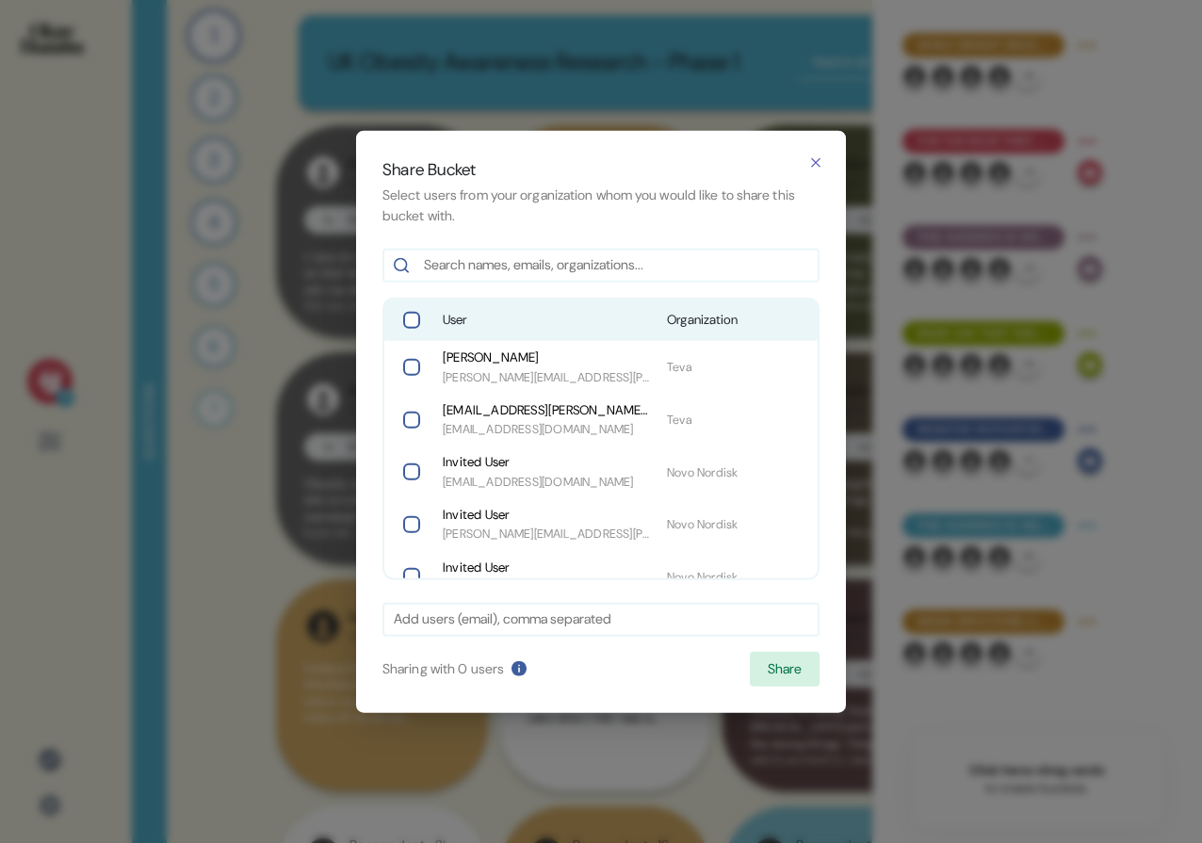
drag, startPoint x: 593, startPoint y: 303, endPoint x: 589, endPoint y: 327, distance: 23.8
click at [593, 303] on div "User Organization" at bounding box center [600, 320] width 433 height 41
click at [755, 678] on button "Share" at bounding box center [785, 669] width 70 height 36
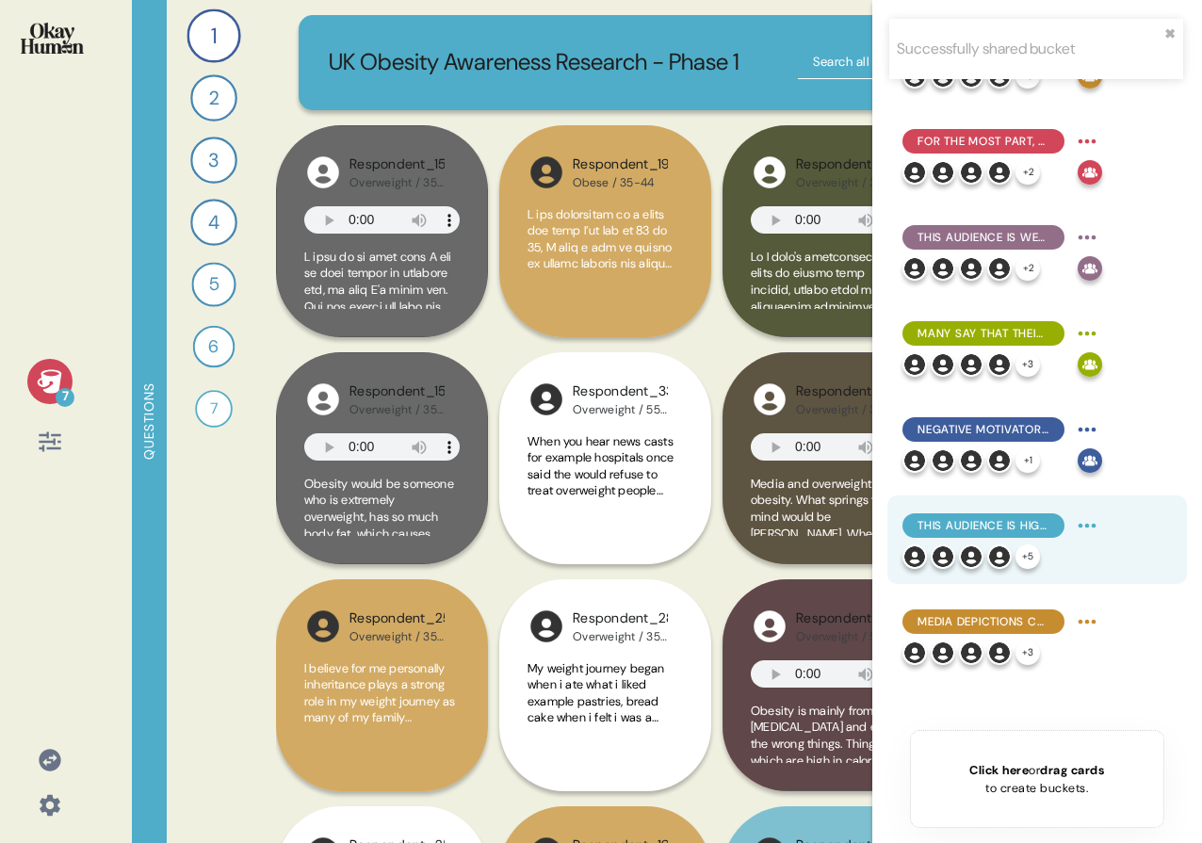
click at [1096, 531] on html "Successfully shared bucket ✖︎ 7 Questions 1 Can you tell me about your personal…" at bounding box center [601, 421] width 1202 height 843
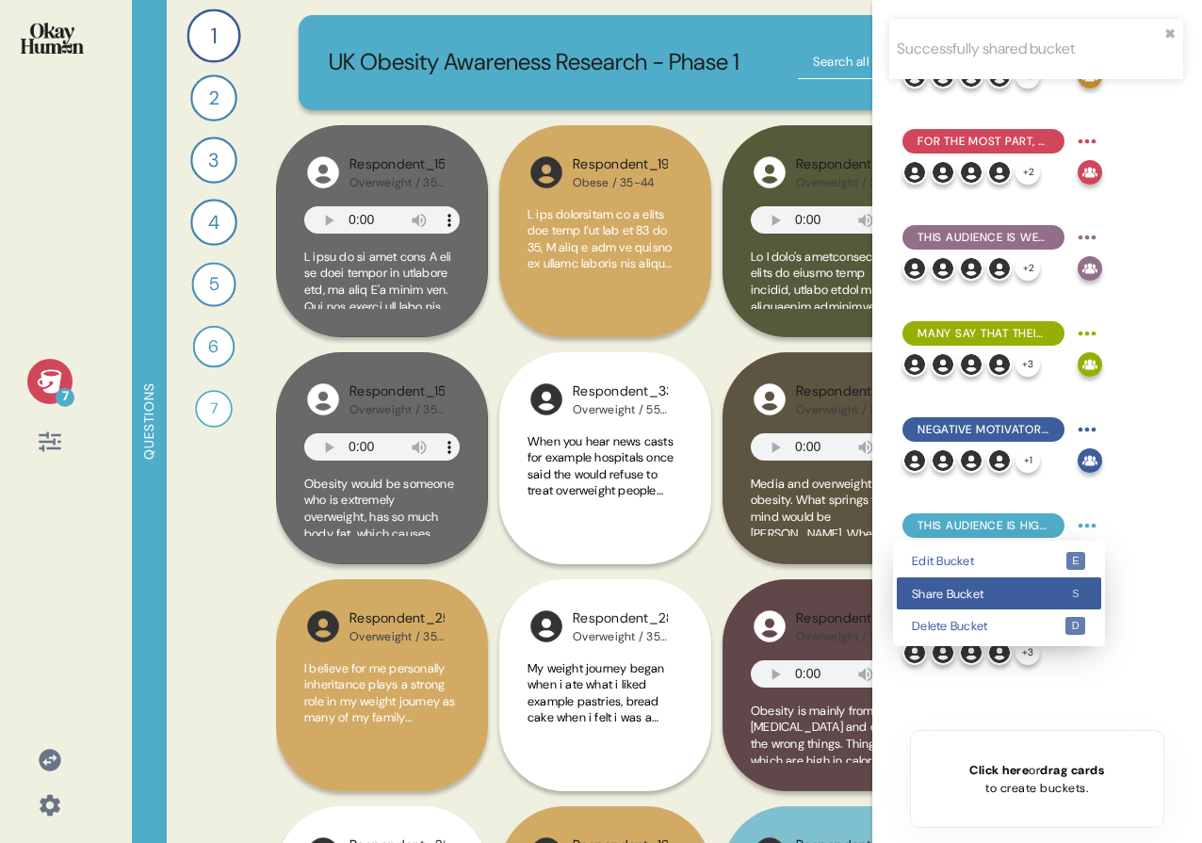
click at [1069, 581] on div "Share Bucket s" at bounding box center [999, 593] width 204 height 33
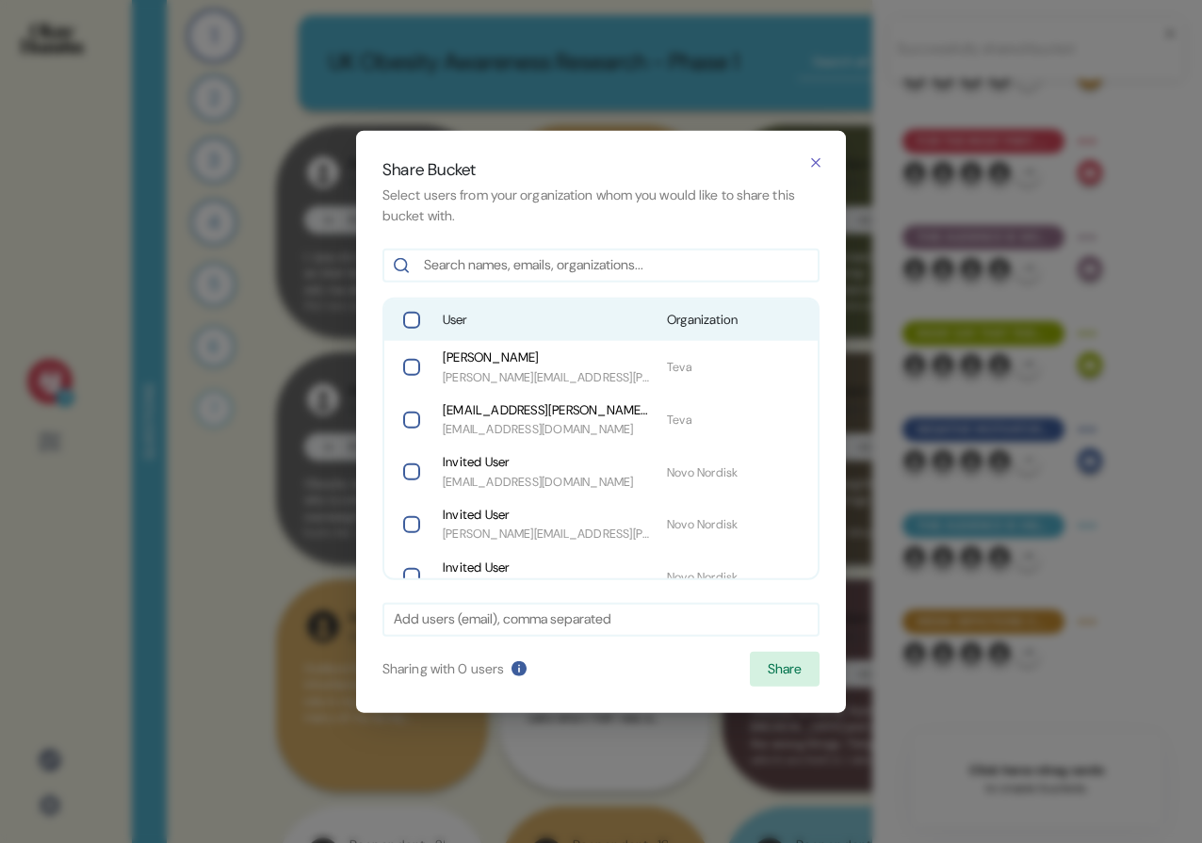
click at [692, 317] on span "Organization" at bounding box center [736, 320] width 139 height 19
click at [766, 663] on button "Share" at bounding box center [785, 669] width 70 height 36
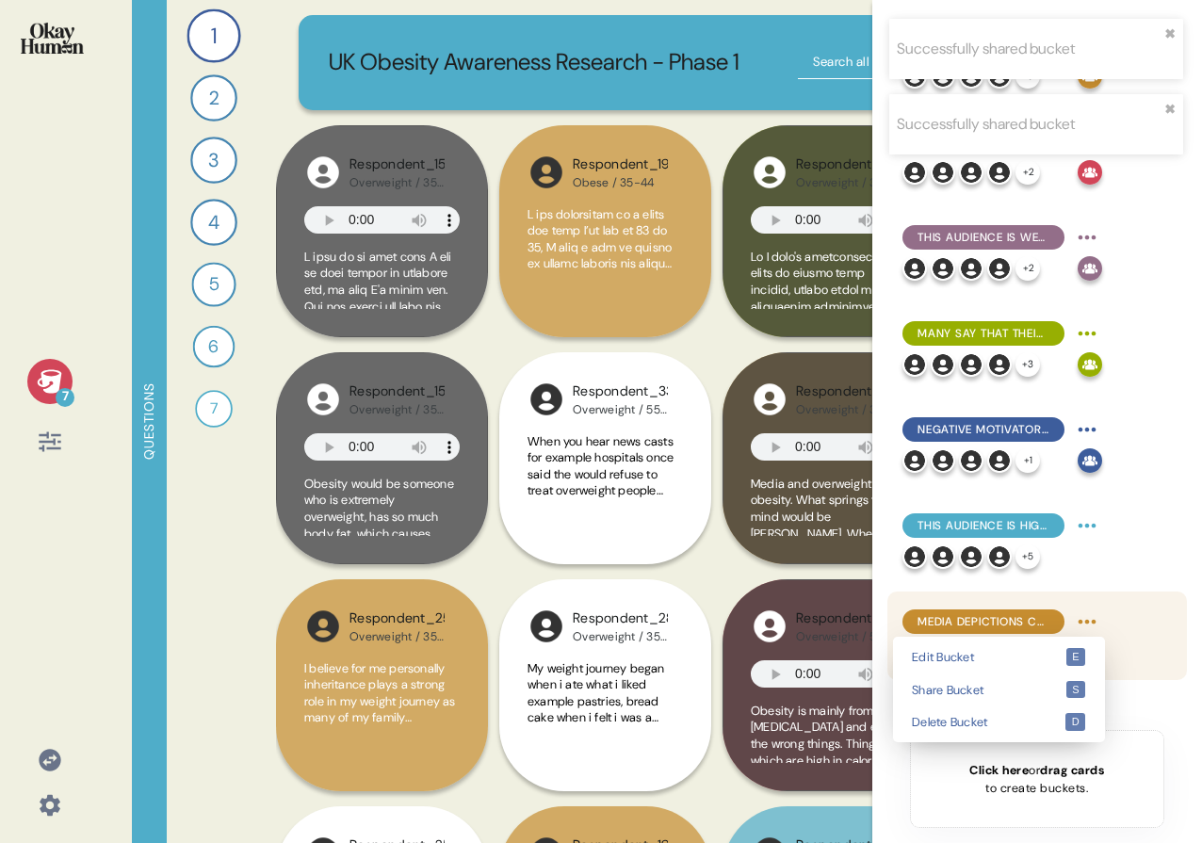
click at [1094, 622] on html "Successfully shared bucket ✖︎ Successfully shared bucket ✖︎ 7 Questions 1 Can y…" at bounding box center [601, 421] width 1202 height 843
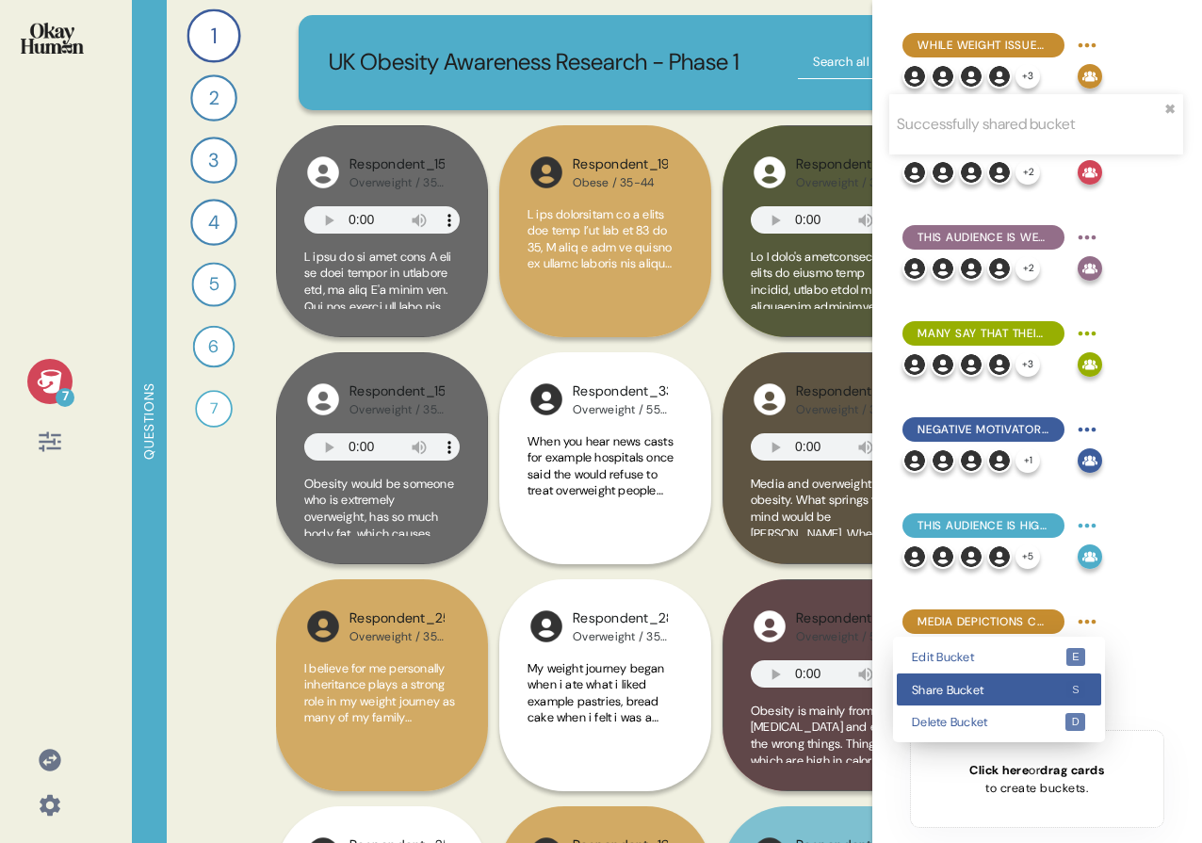
click at [1001, 682] on div "Share Bucket s" at bounding box center [999, 690] width 204 height 33
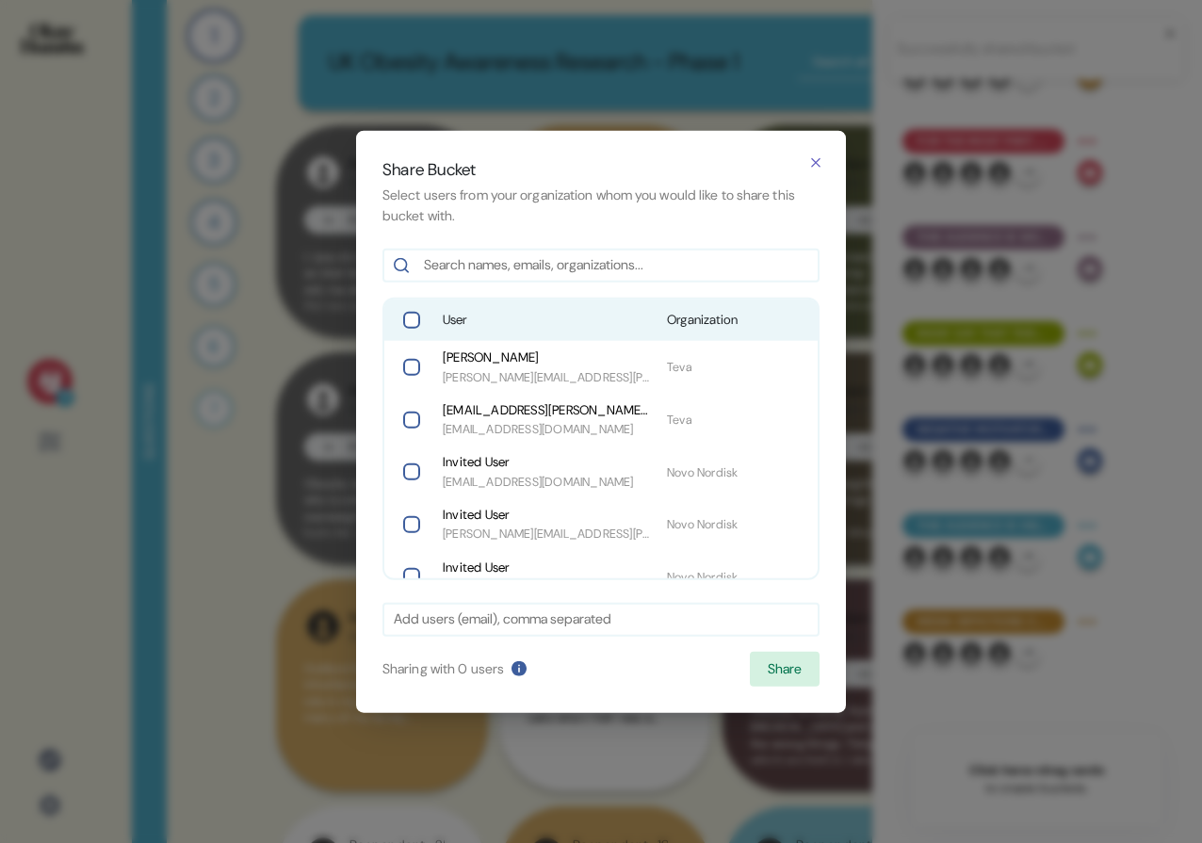
click at [565, 306] on div "User Organization" at bounding box center [600, 320] width 433 height 41
click at [750, 663] on button "Share" at bounding box center [785, 669] width 70 height 36
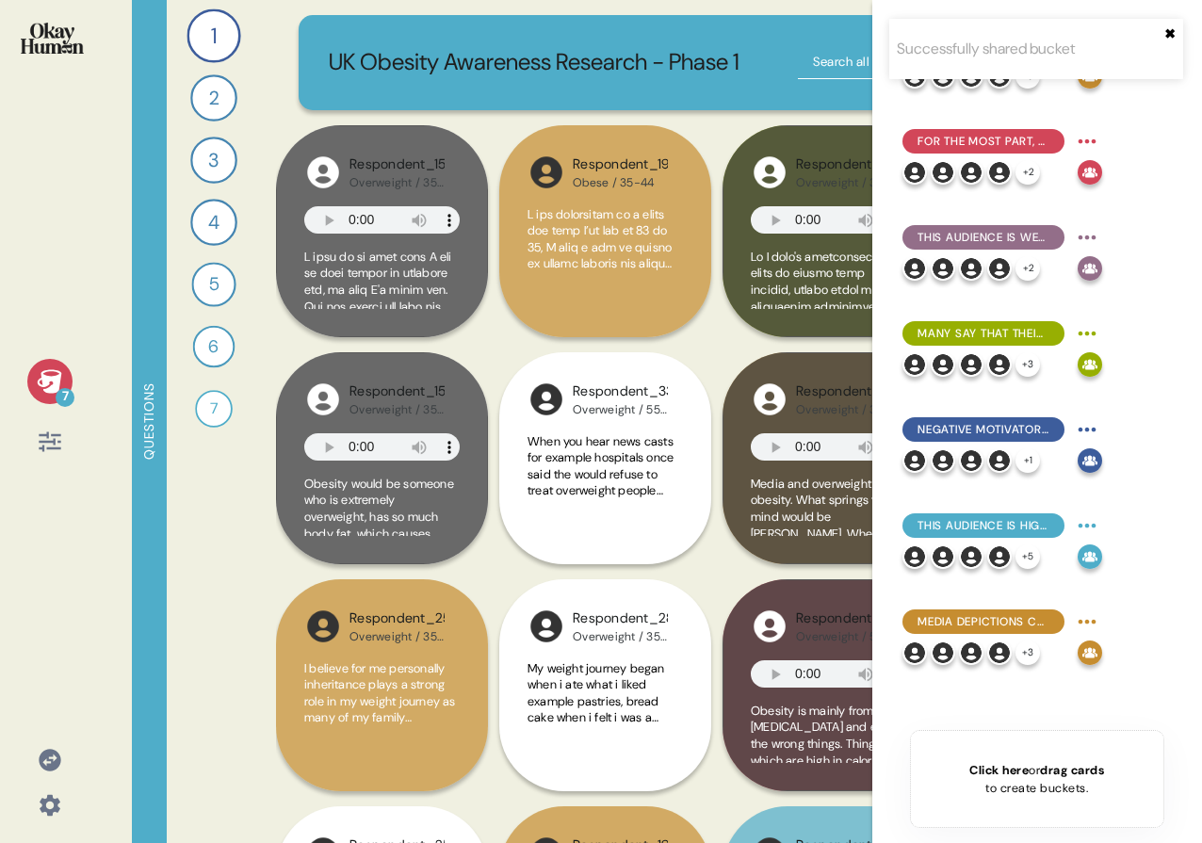
click at [1164, 34] on button "✖︎" at bounding box center [1169, 33] width 11 height 15
drag, startPoint x: 99, startPoint y: 331, endPoint x: 89, endPoint y: 339, distance: 12.7
click at [99, 332] on div "7 Questions 1 Can you tell me about your personal journey with weight, includin…" at bounding box center [601, 421] width 1202 height 843
click at [72, 380] on div "7" at bounding box center [49, 412] width 69 height 106
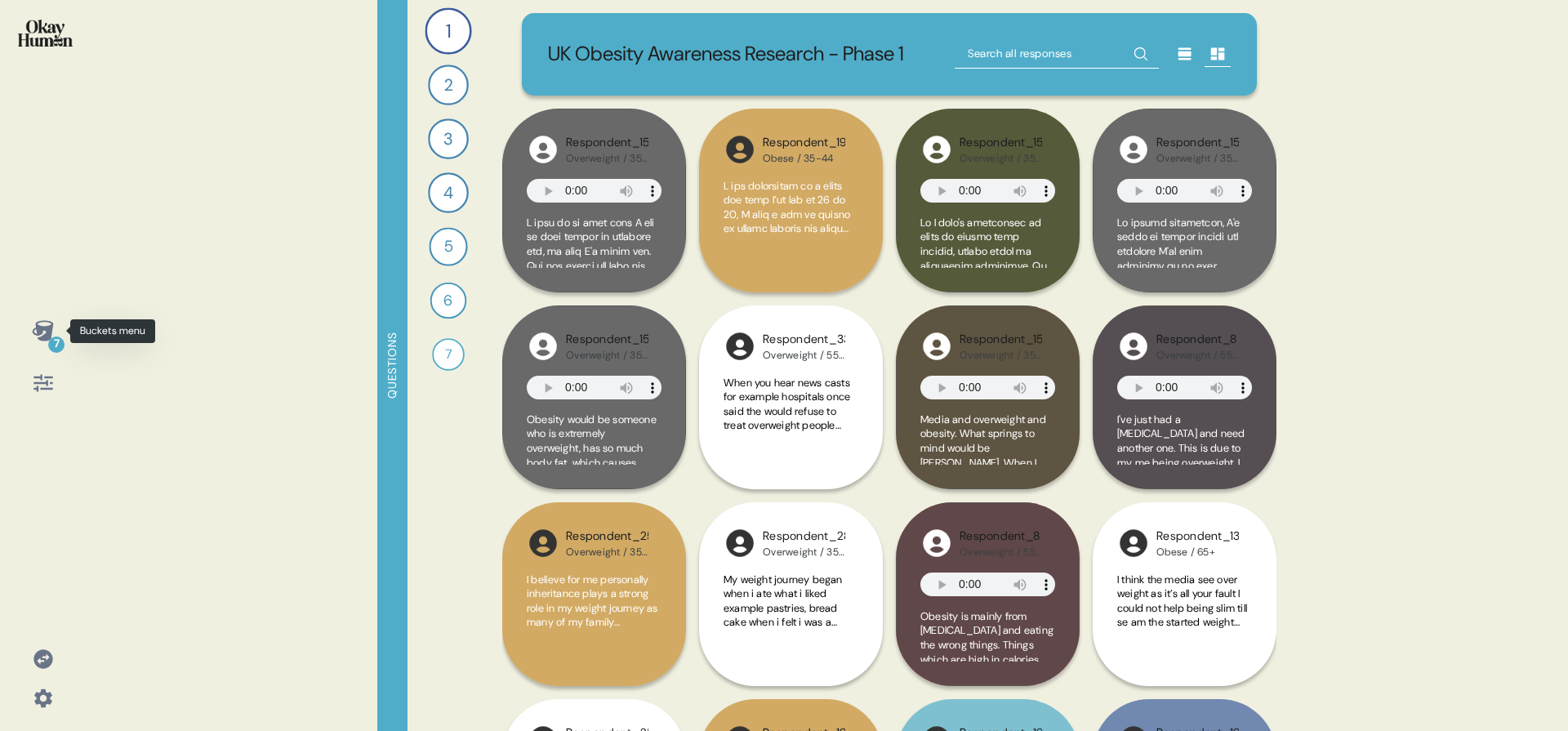
click at [57, 333] on div "7" at bounding box center [42, 330] width 39 height 39
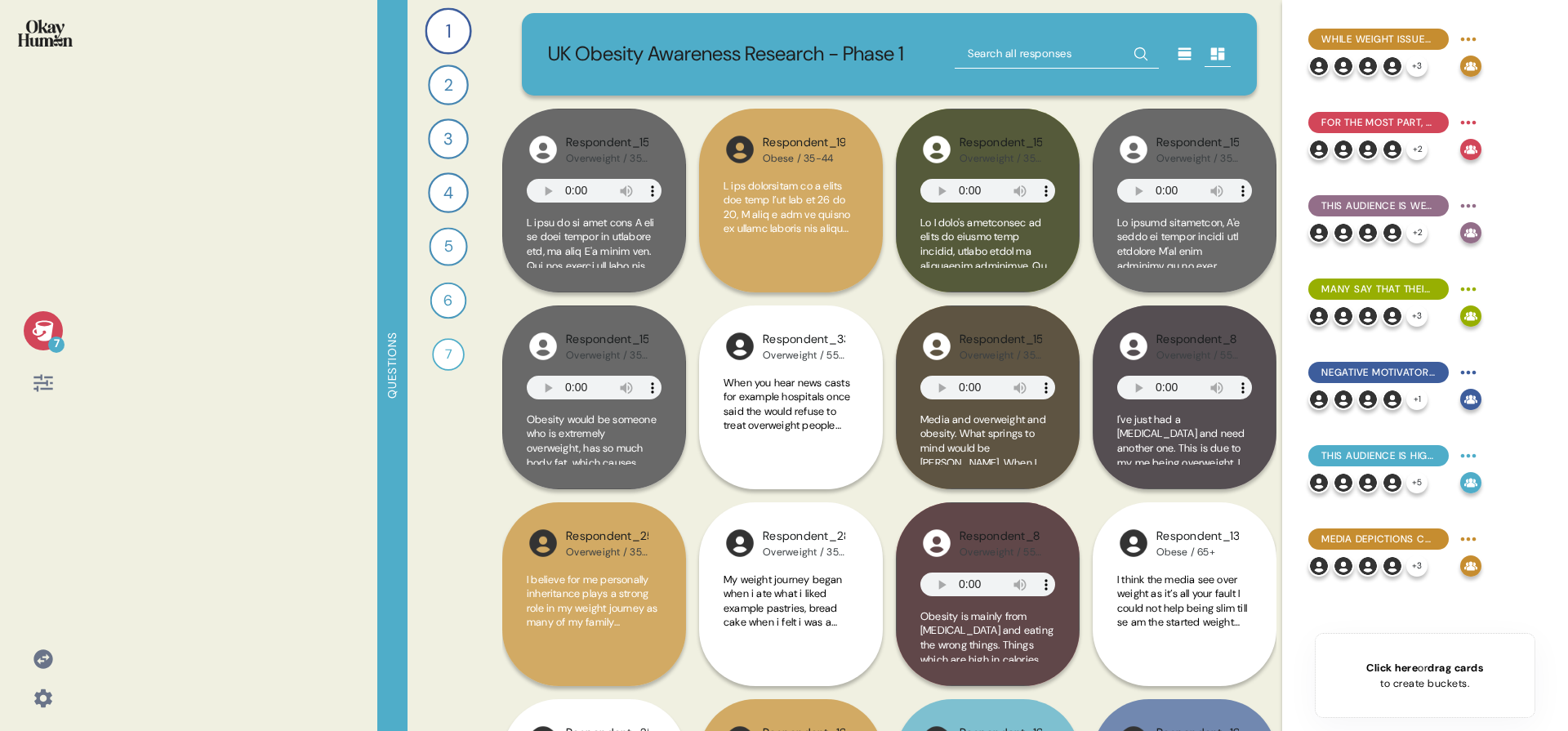
click at [56, 333] on div "7" at bounding box center [42, 330] width 39 height 39
